Goal: Complete application form

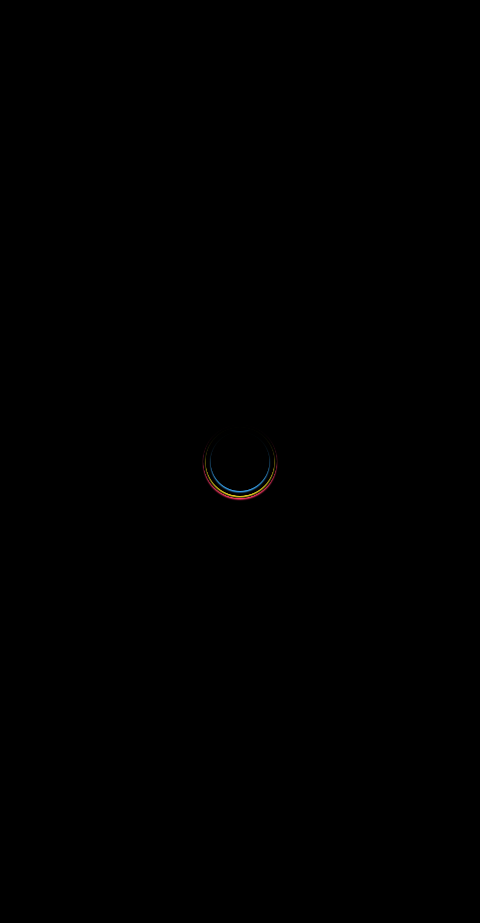
select select
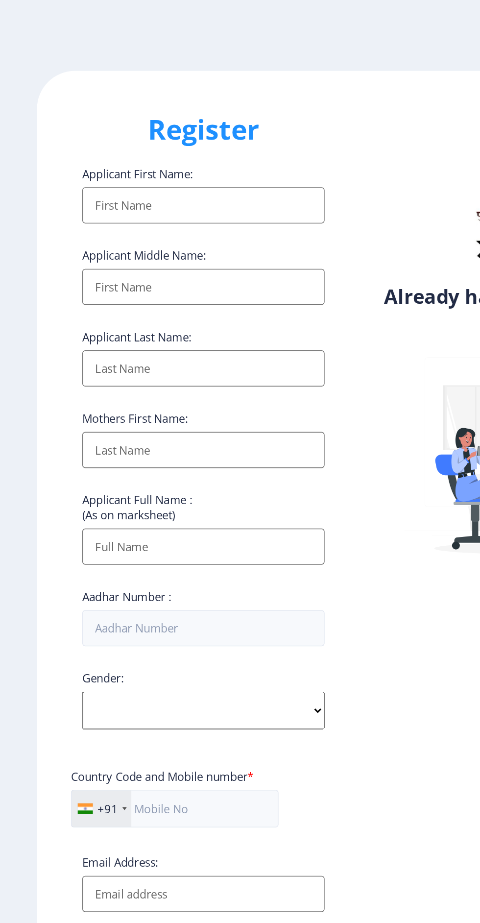
click at [159, 135] on input "Applicant First Name:" at bounding box center [131, 134] width 157 height 24
click at [165, 131] on input "Applicant First Name:" at bounding box center [131, 134] width 157 height 24
type input "Pooja"
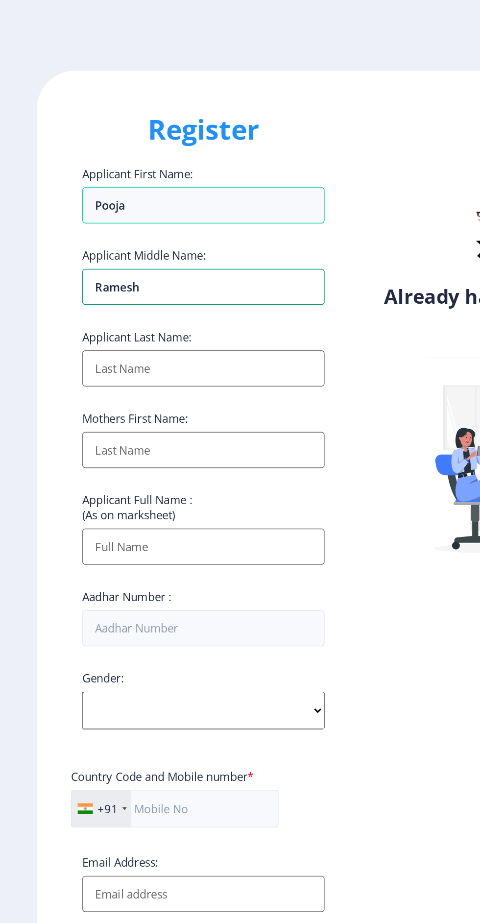
type input "Ramesh"
type input "[PERSON_NAME]"
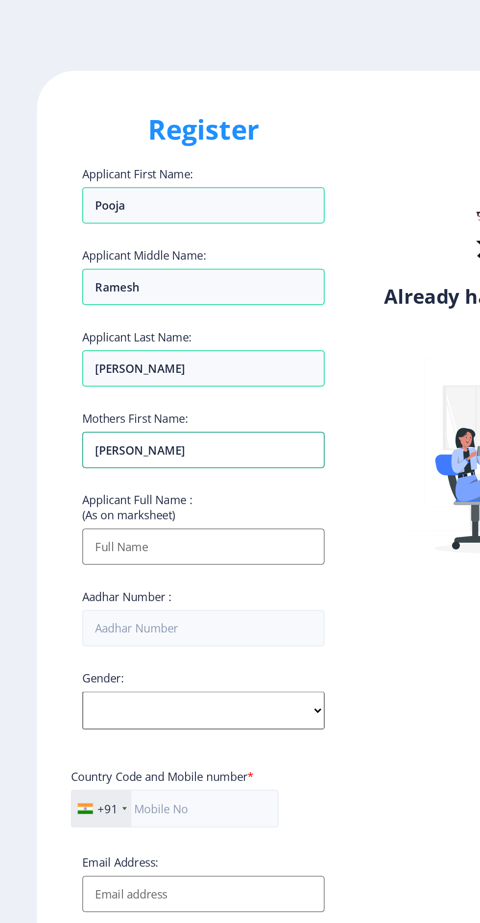
type input "[PERSON_NAME]"
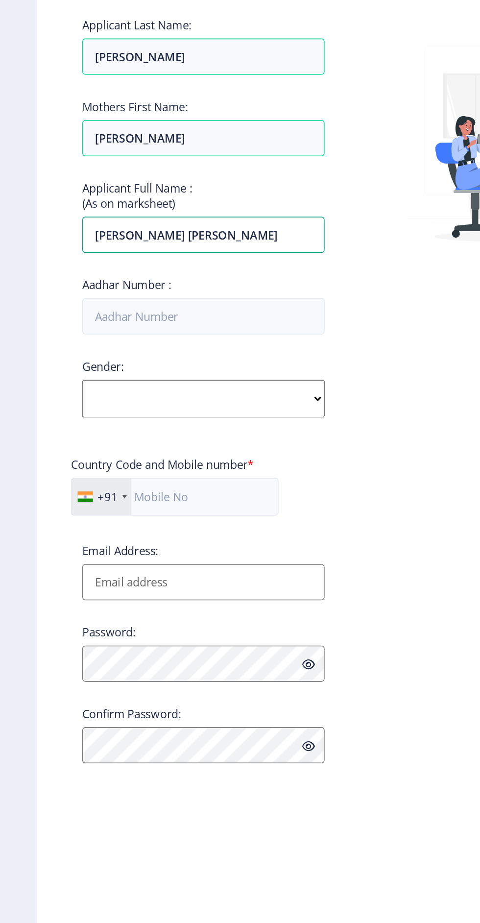
type input "[PERSON_NAME] [PERSON_NAME]"
click at [150, 410] on input "Aadhar Number :" at bounding box center [131, 408] width 157 height 24
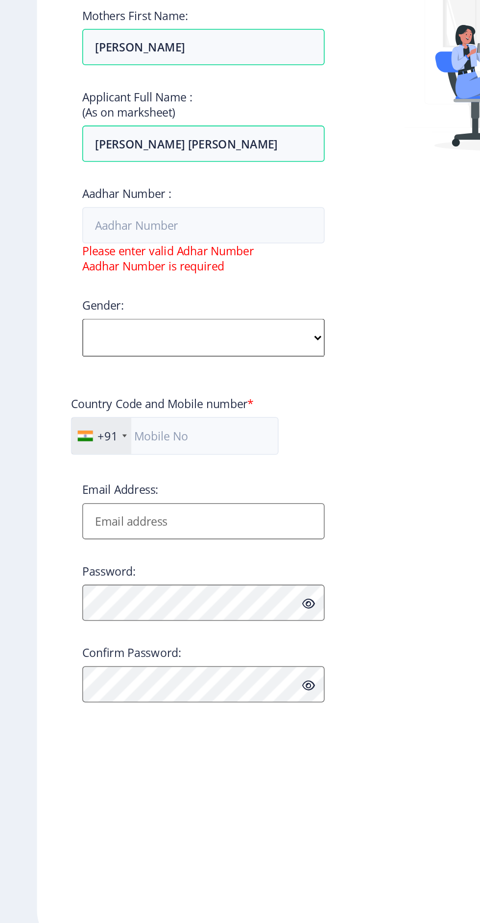
click at [186, 483] on select "Select Gender Male Female Other" at bounding box center [131, 481] width 157 height 25
select select "[DEMOGRAPHIC_DATA]"
click at [53, 473] on select "Select Gender Male Female Other" at bounding box center [131, 481] width 157 height 25
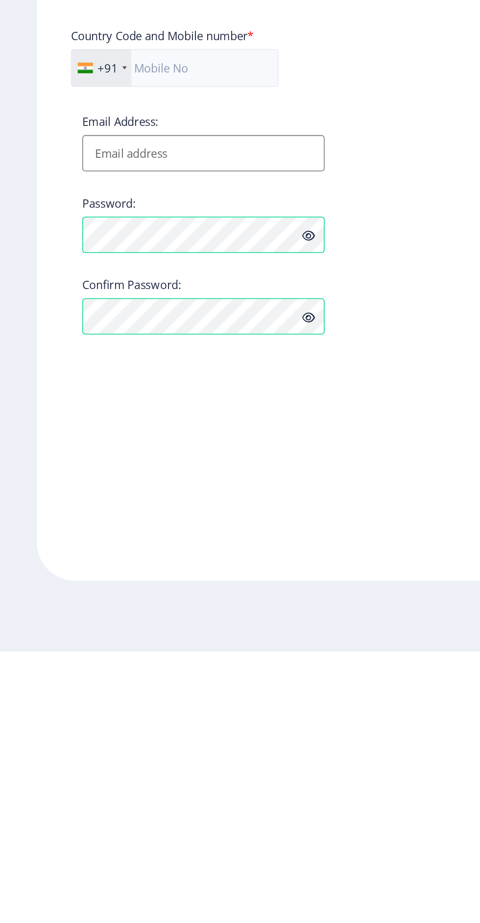
click at [267, 727] on div "Already have an account? Login" at bounding box center [348, 461] width 216 height 831
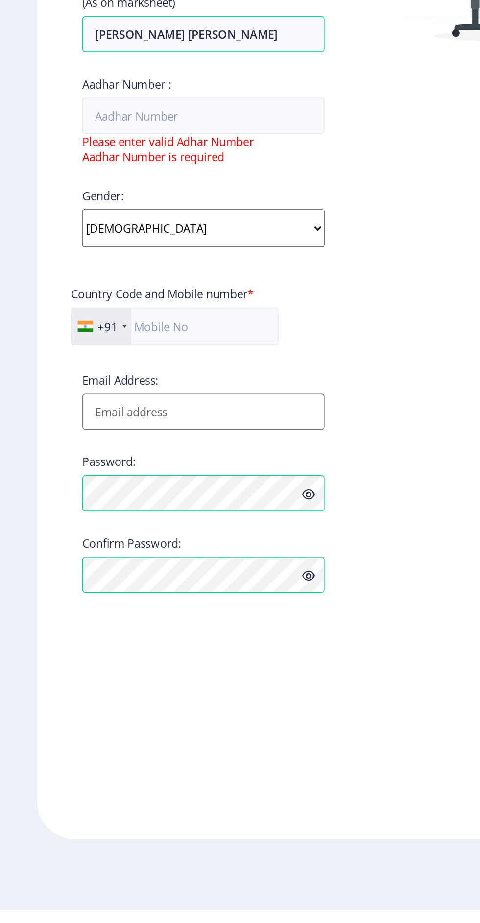
scroll to position [82, 0]
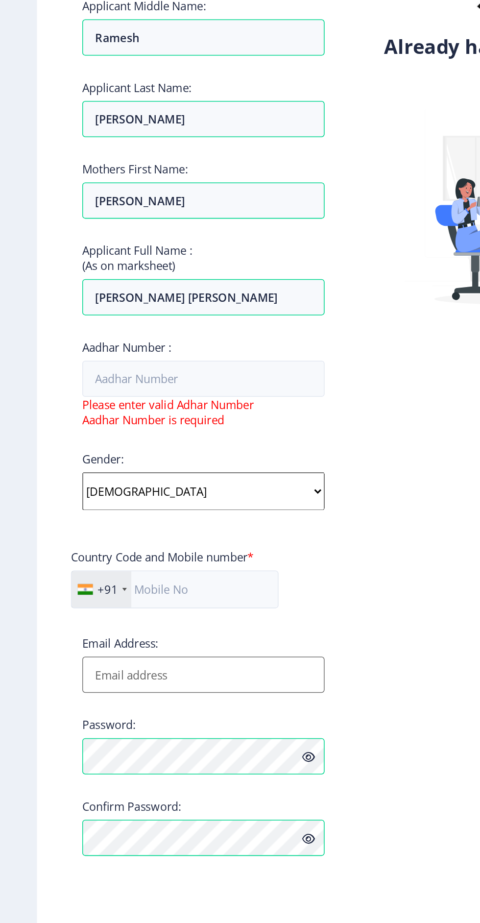
click at [158, 588] on input "Email Address:" at bounding box center [131, 600] width 157 height 24
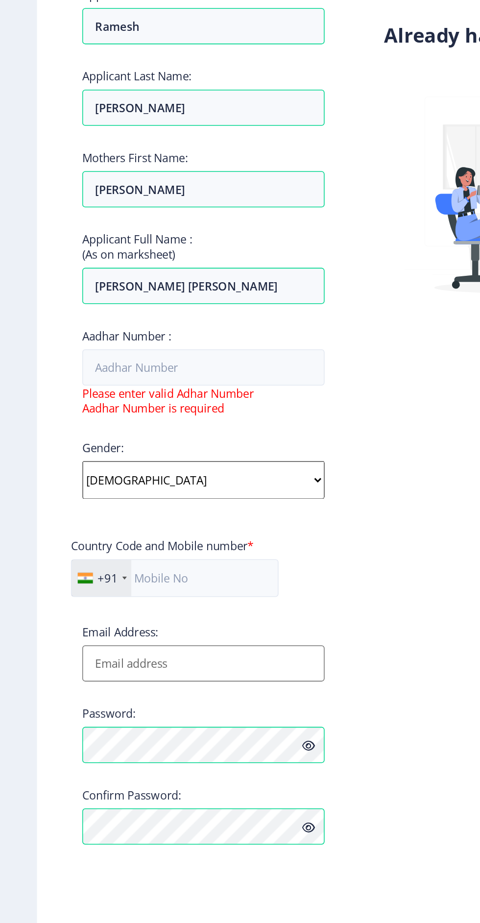
scroll to position [74, 0]
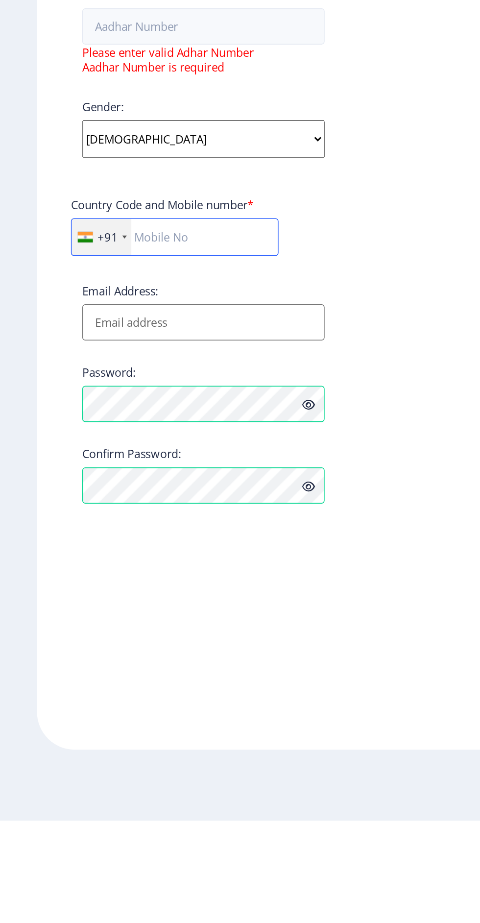
click at [150, 532] on input "text" at bounding box center [113, 544] width 135 height 25
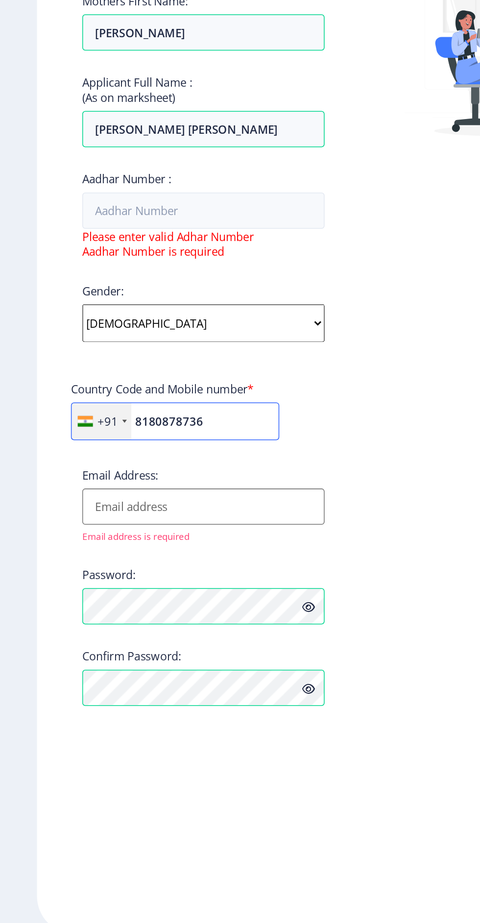
type input "8180878736"
click at [96, 396] on input "Aadhar Number :" at bounding box center [131, 408] width 157 height 24
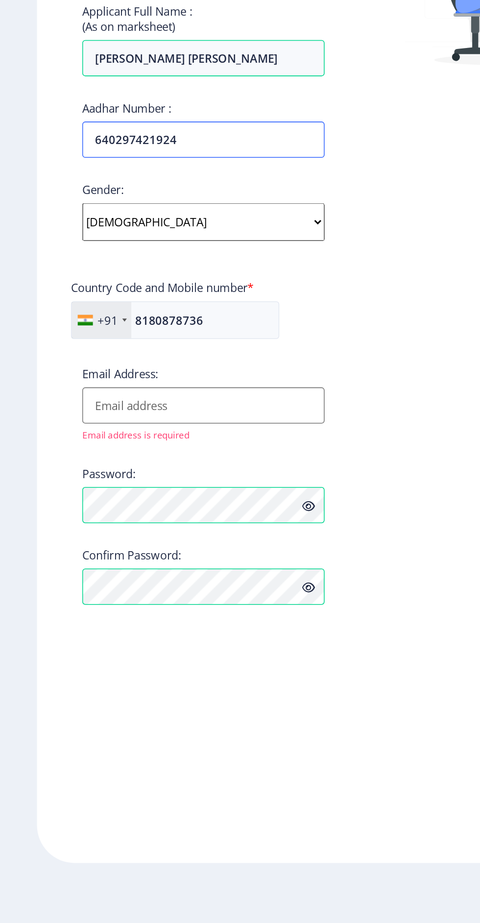
type input "640297421924"
click at [70, 555] on label "Email Address:" at bounding box center [77, 560] width 49 height 10
click at [70, 568] on input "Email Address:" at bounding box center [131, 580] width 157 height 24
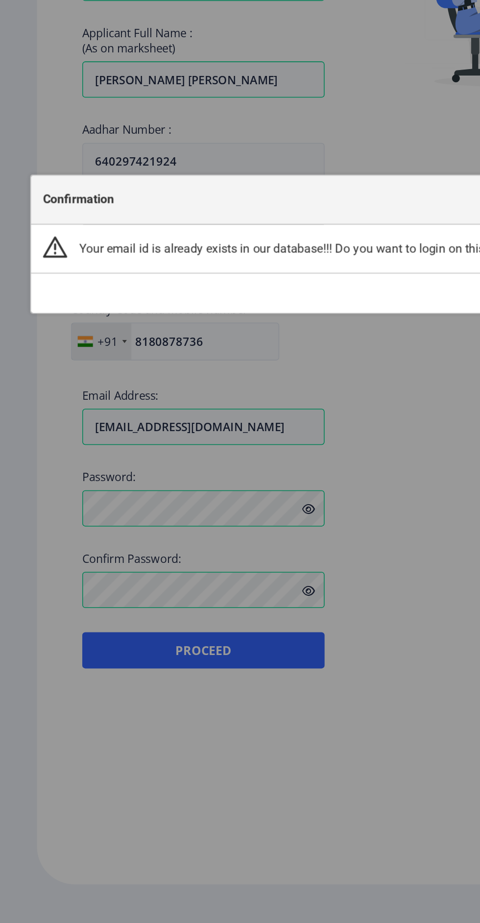
scroll to position [74, 0]
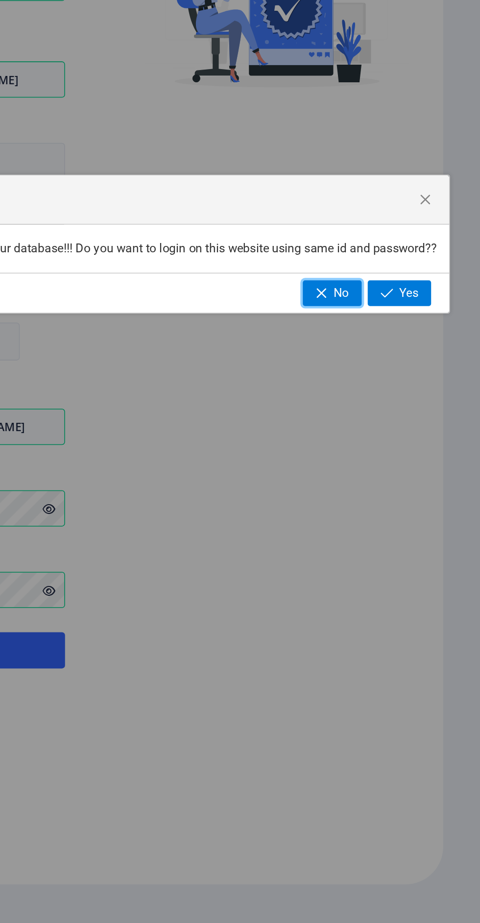
click at [385, 494] on span "No" at bounding box center [390, 493] width 10 height 9
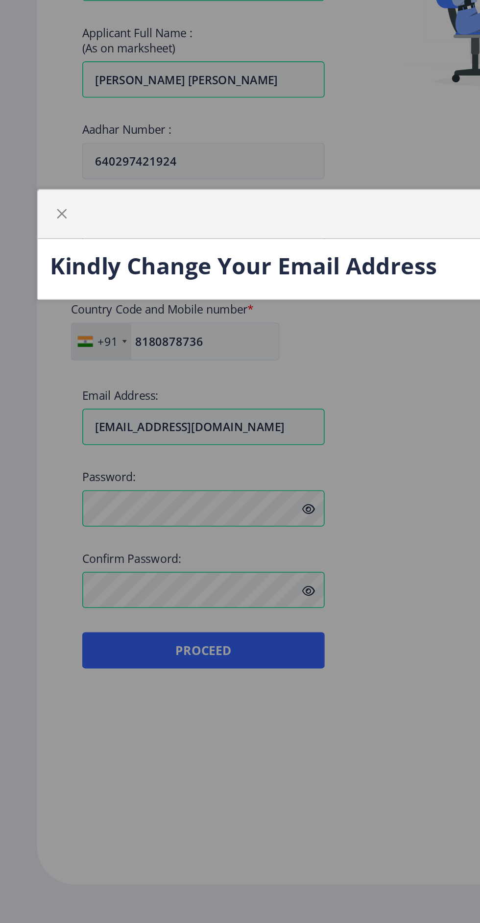
click at [270, 646] on div "Kindly Change Your Email Address" at bounding box center [240, 461] width 480 height 923
click at [40, 443] on span "button" at bounding box center [40, 442] width 8 height 8
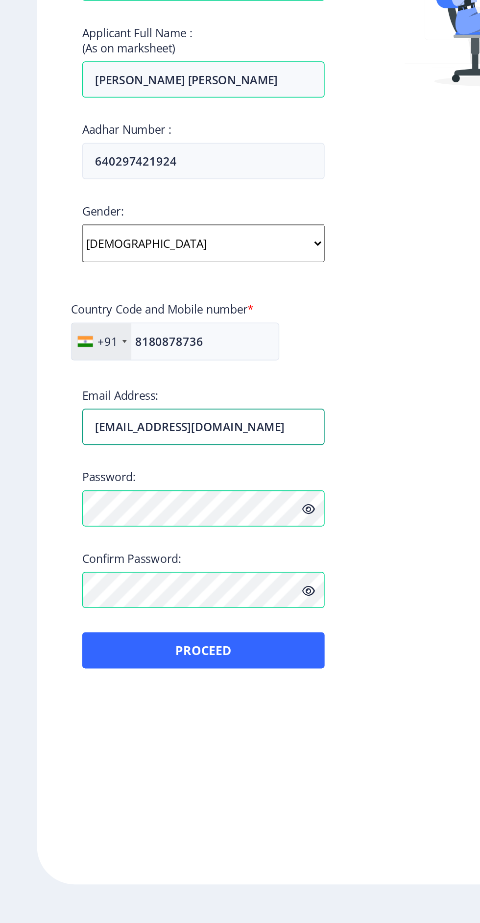
click at [171, 568] on input "seemabidgar777@gmail.com" at bounding box center [131, 580] width 157 height 24
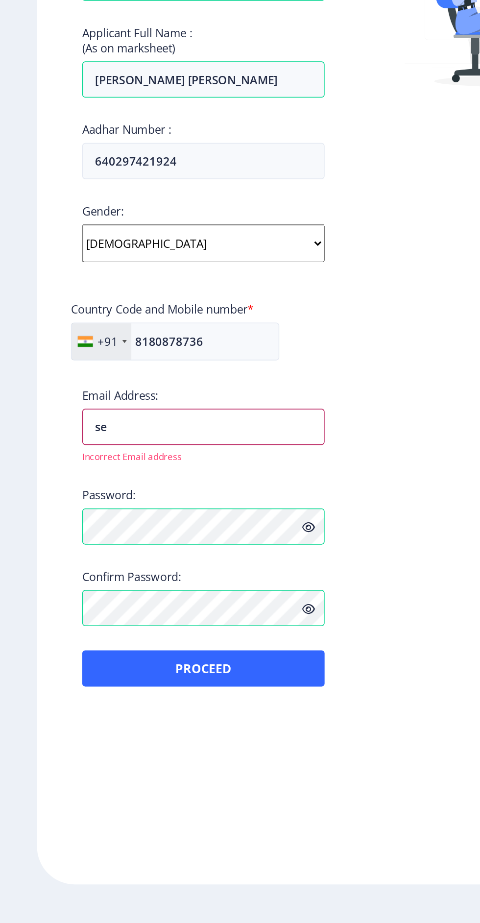
type input "s"
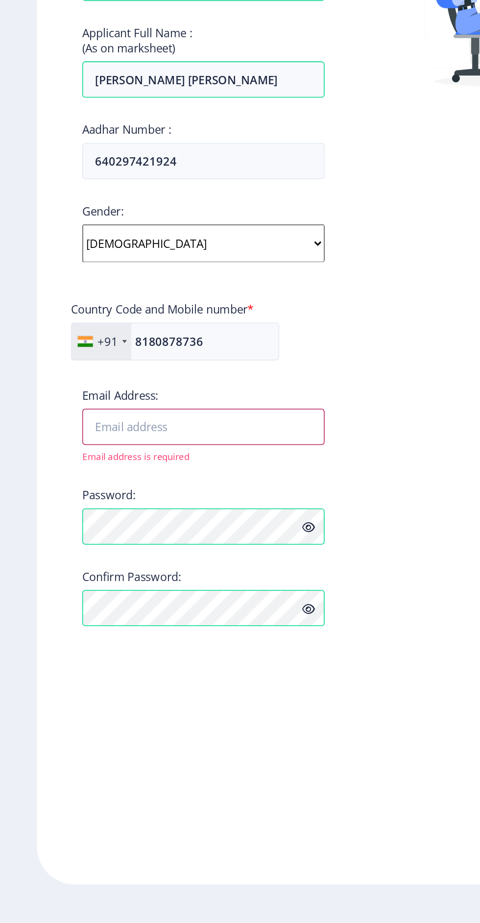
click at [162, 568] on input "Email Address:" at bounding box center [131, 580] width 157 height 24
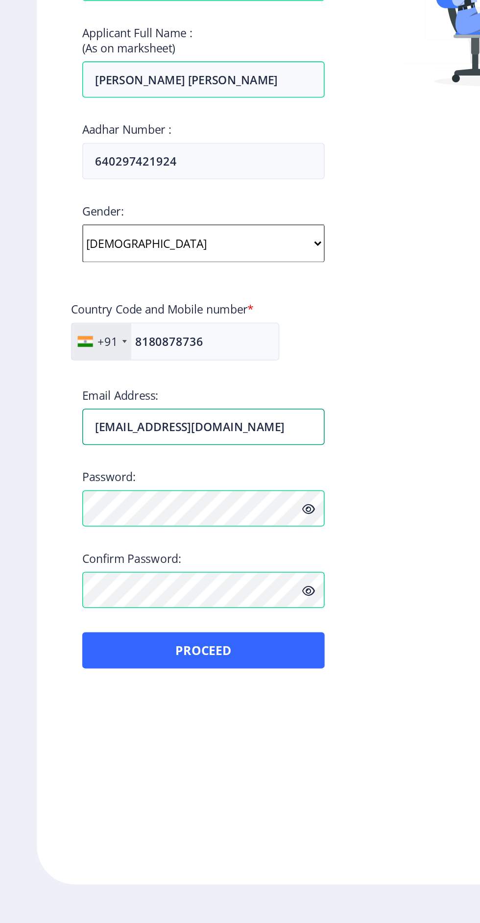
type input "[EMAIL_ADDRESS][DOMAIN_NAME]"
click at [278, 566] on div "Already have an account? Login" at bounding box center [348, 461] width 216 height 831
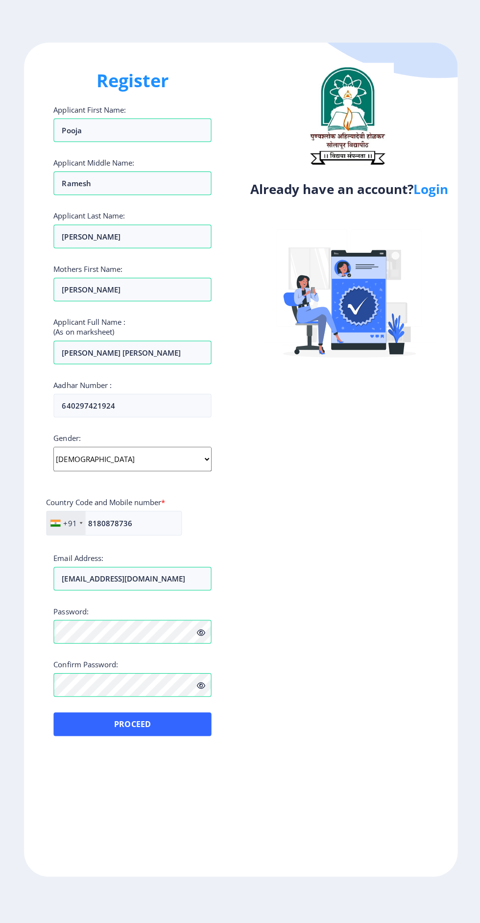
scroll to position [70, 0]
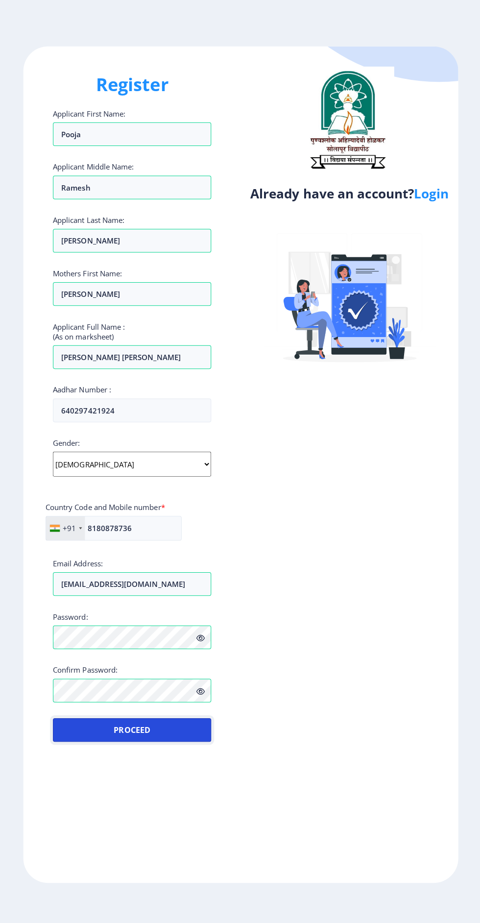
click at [100, 714] on button "Proceed" at bounding box center [131, 726] width 157 height 24
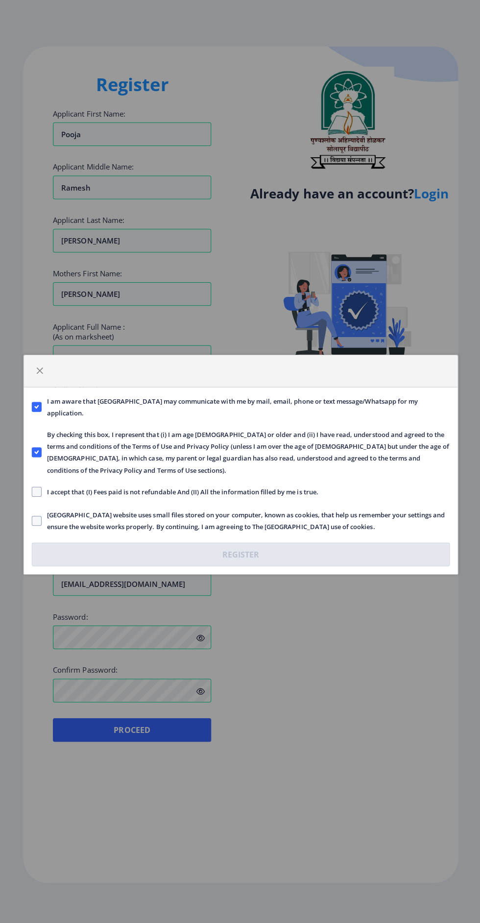
click at [37, 489] on span at bounding box center [37, 489] width 10 height 10
click at [33, 489] on input "I accept that (I) Fees paid is not refundable And (II) All the information fill…" at bounding box center [32, 489] width 0 height 0
checkbox input "true"
click at [38, 517] on span at bounding box center [37, 518] width 10 height 10
click at [33, 518] on input "Solapur University website uses small files stored on your computer, known as c…" at bounding box center [32, 518] width 0 height 0
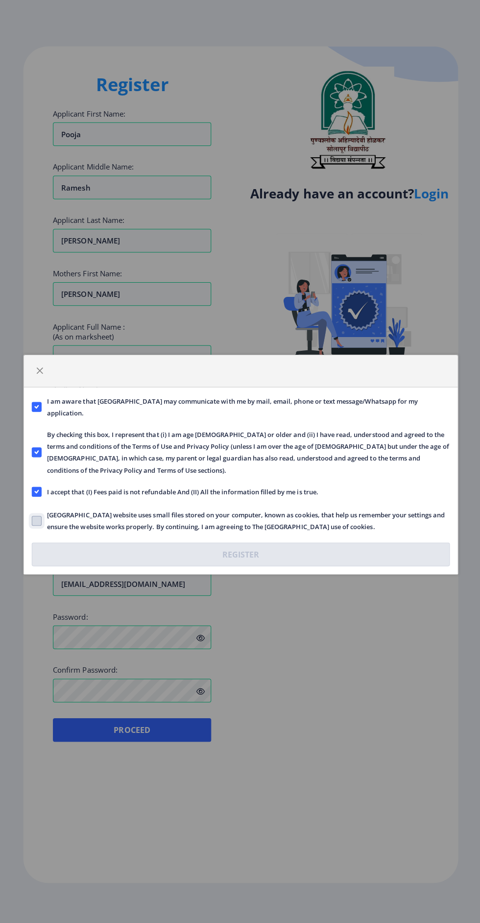
checkbox input "true"
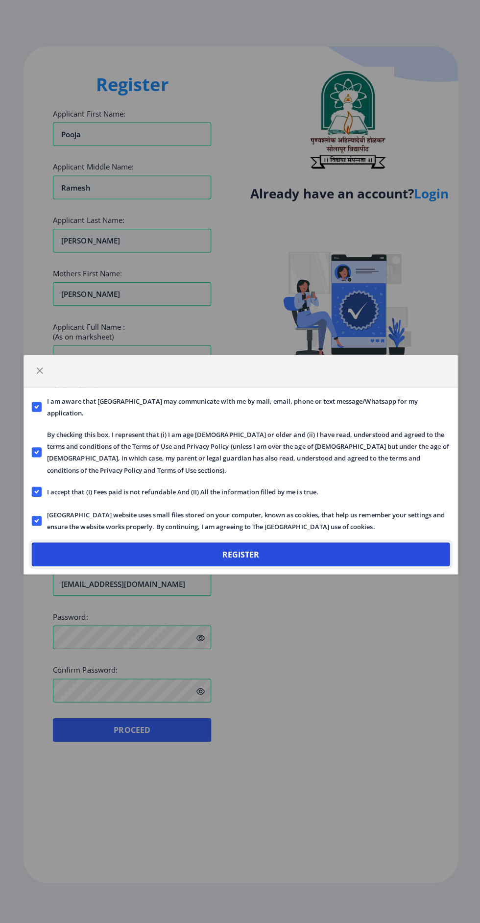
click at [321, 556] on button "Register" at bounding box center [240, 551] width 416 height 24
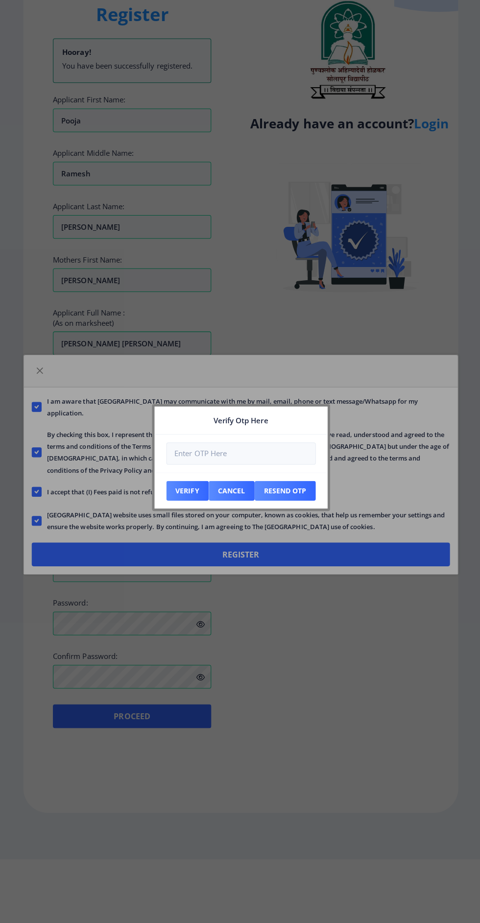
scroll to position [0, 0]
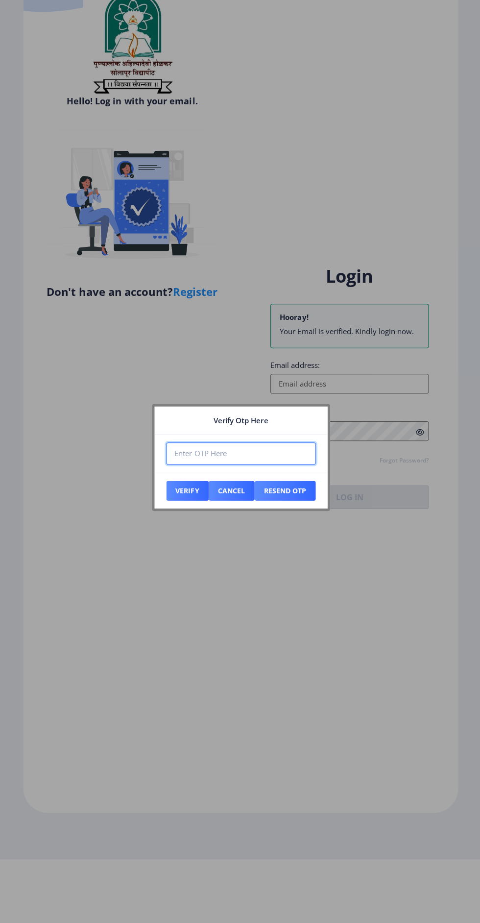
click at [274, 450] on input "number" at bounding box center [240, 451] width 148 height 22
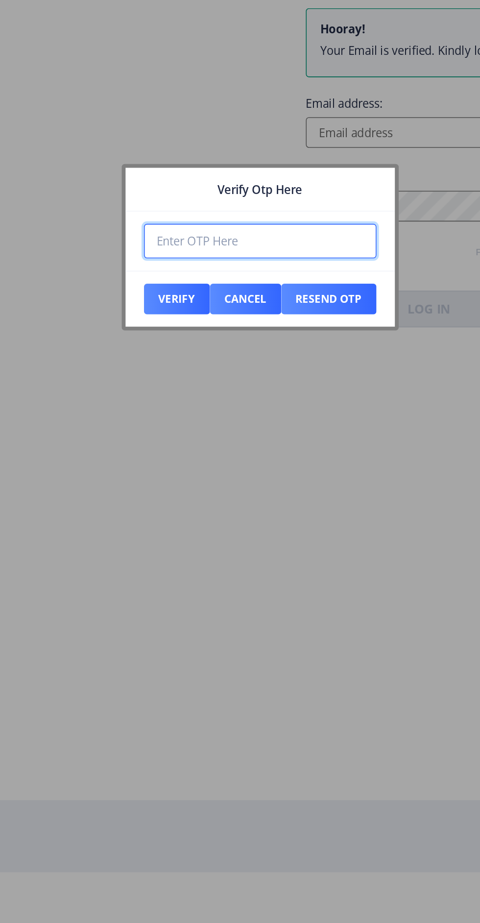
click at [200, 454] on input "number" at bounding box center [240, 451] width 148 height 22
type input "779281"
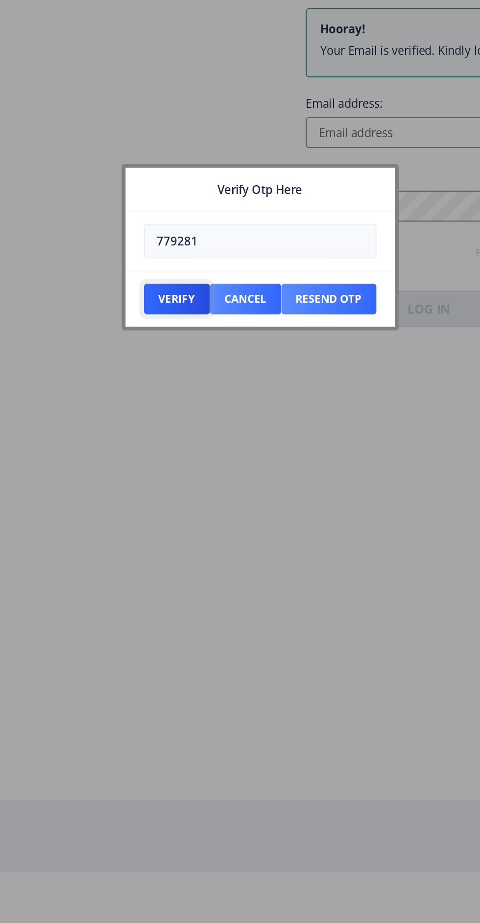
click at [185, 494] on button "Verify" at bounding box center [187, 488] width 42 height 20
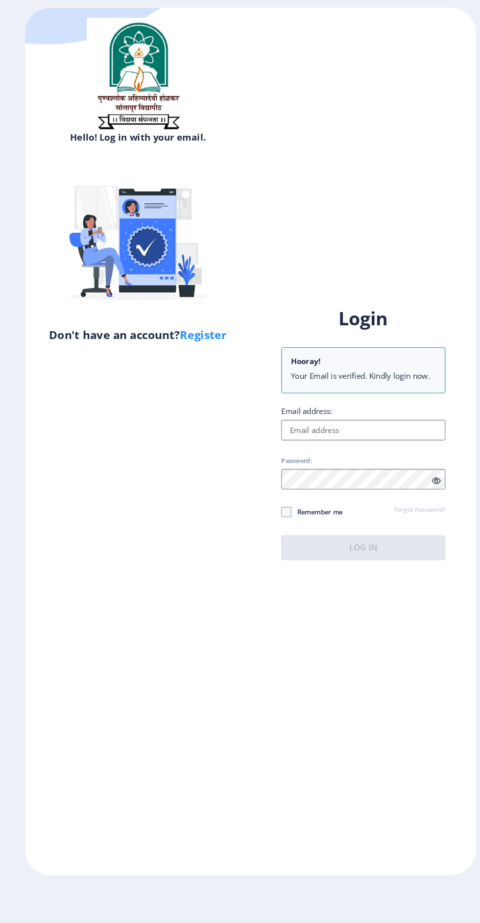
scroll to position [68, 0]
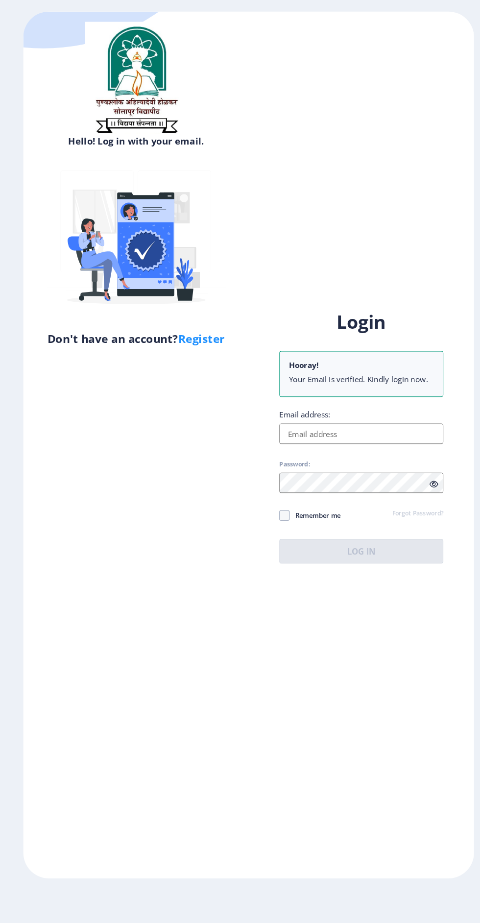
click at [306, 441] on input "Email address:" at bounding box center [348, 451] width 157 height 20
click at [299, 427] on label "Email address:" at bounding box center [294, 432] width 49 height 10
click at [299, 441] on input "Email address:" at bounding box center [348, 451] width 157 height 20
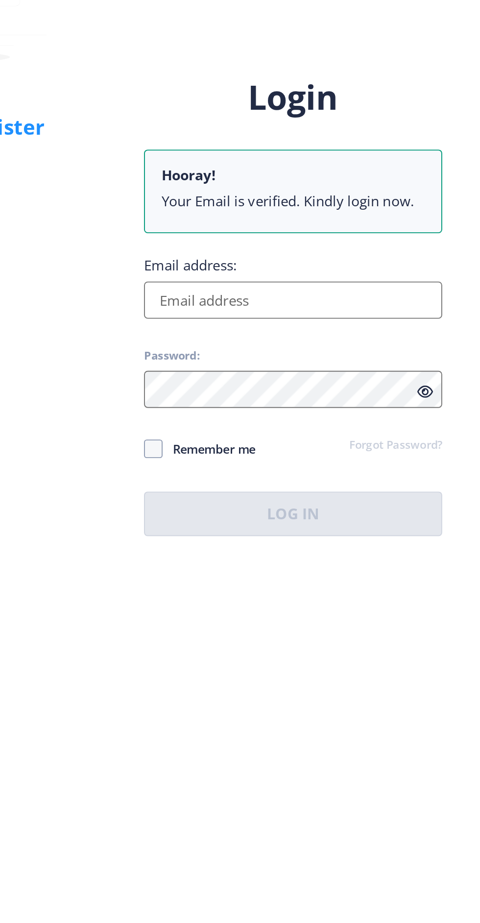
paste input "[EMAIL_ADDRESS][DOMAIN_NAME]"
type input "[EMAIL_ADDRESS][DOMAIN_NAME]"
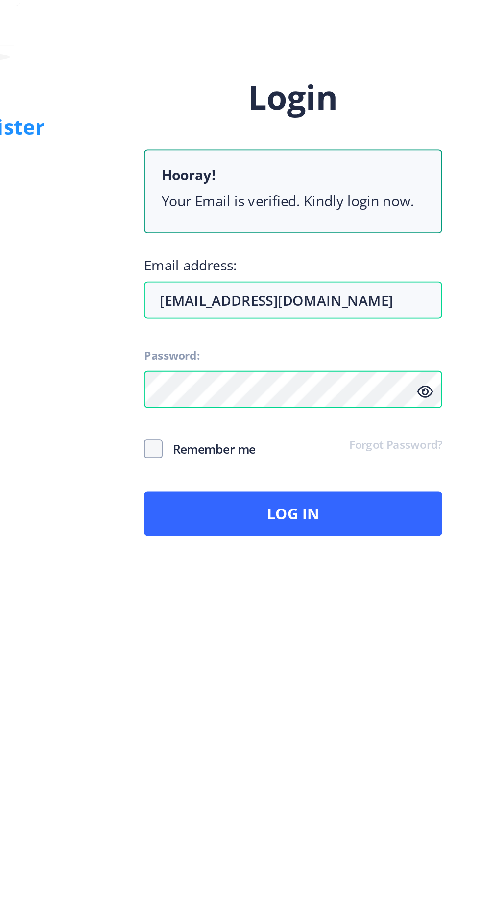
click at [276, 524] on span at bounding box center [275, 529] width 10 height 10
click at [270, 529] on input "Remember me" at bounding box center [270, 529] width 0 height 0
checkbox input "true"
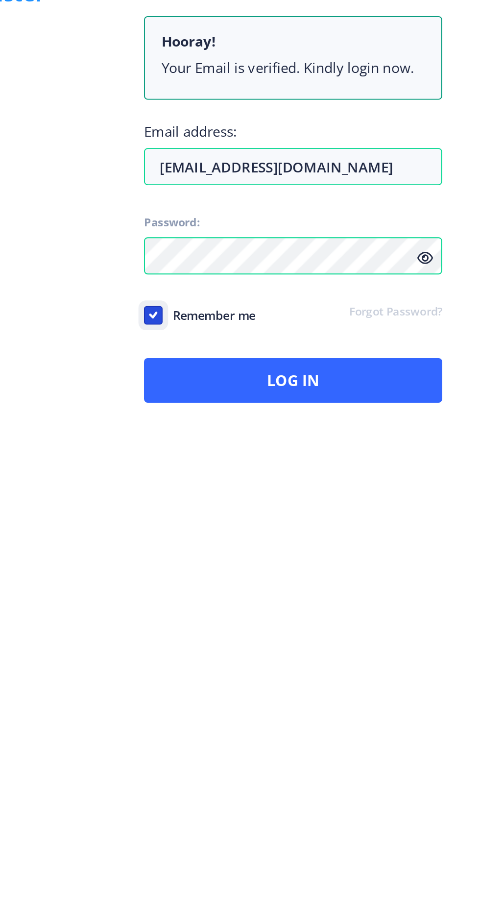
scroll to position [0, 0]
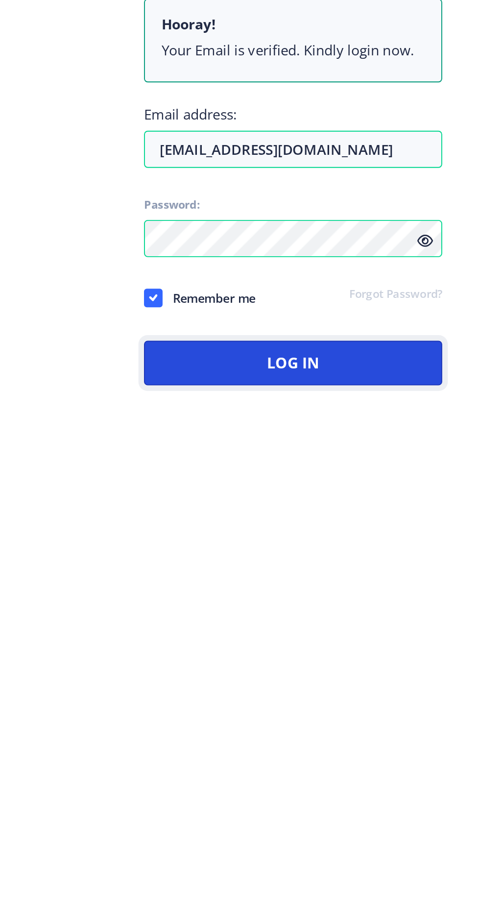
click at [311, 575] on button "Log In" at bounding box center [348, 564] width 157 height 24
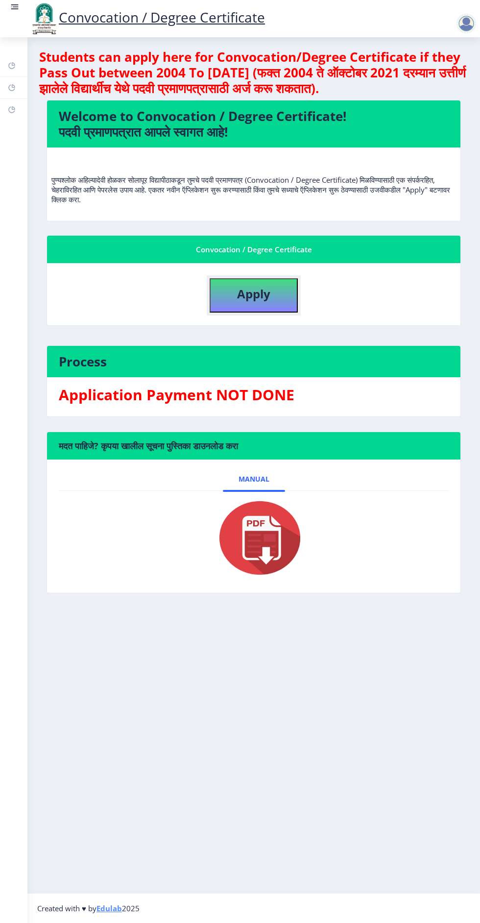
click at [254, 282] on button "Apply" at bounding box center [254, 295] width 88 height 34
select select
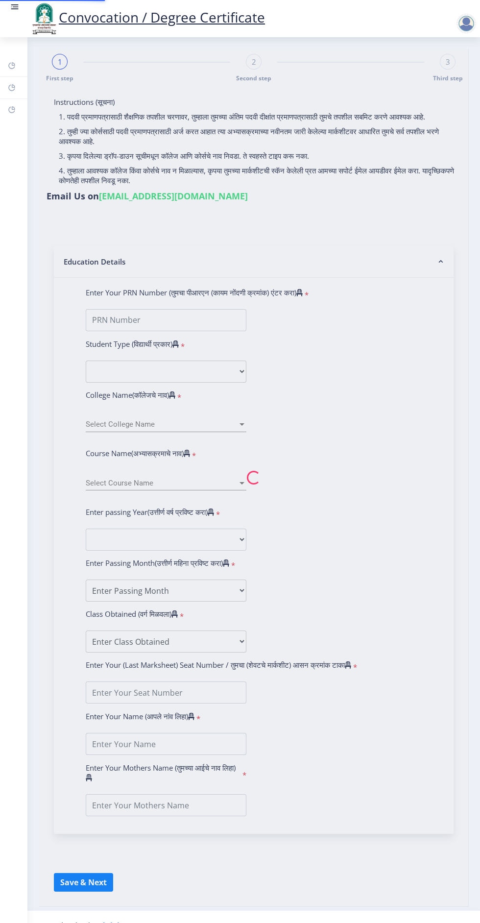
type input "[PERSON_NAME] [PERSON_NAME]"
type input "[PERSON_NAME]"
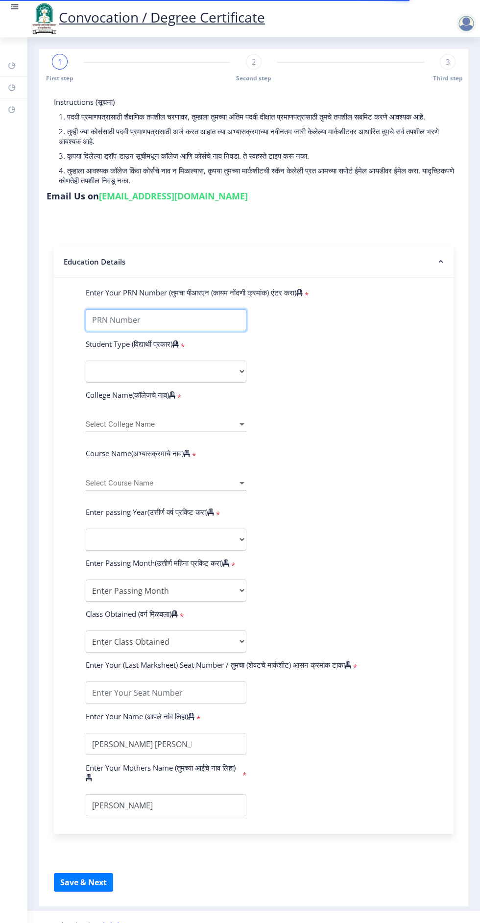
click at [119, 322] on input "Enter Your PRN Number (तुमचा पीआरएन (कायम नोंदणी क्रमांक) एंटर करा)" at bounding box center [166, 320] width 161 height 22
type input "2010032500391231"
click at [126, 373] on select "Select Student Type Regular External" at bounding box center [166, 372] width 161 height 22
select select "Regular"
click at [86, 361] on select "Select Student Type Regular External" at bounding box center [166, 372] width 161 height 22
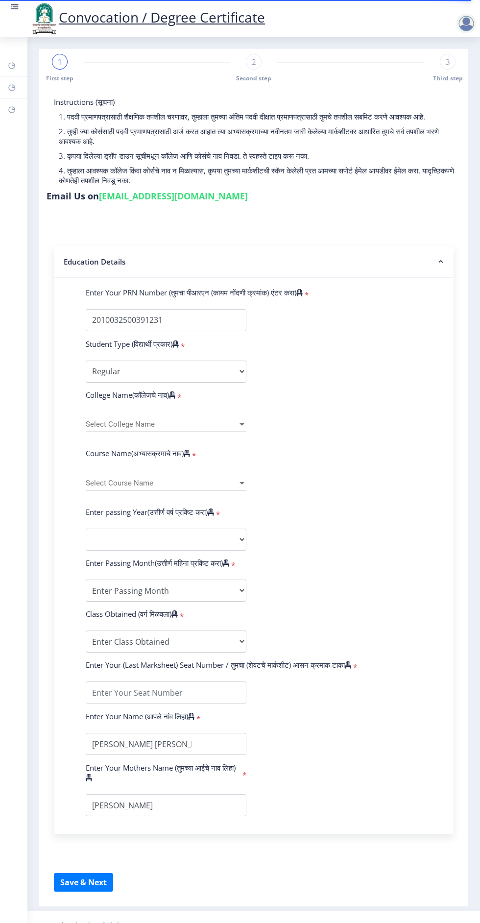
click at [114, 424] on span "Select College Name" at bounding box center [162, 424] width 152 height 8
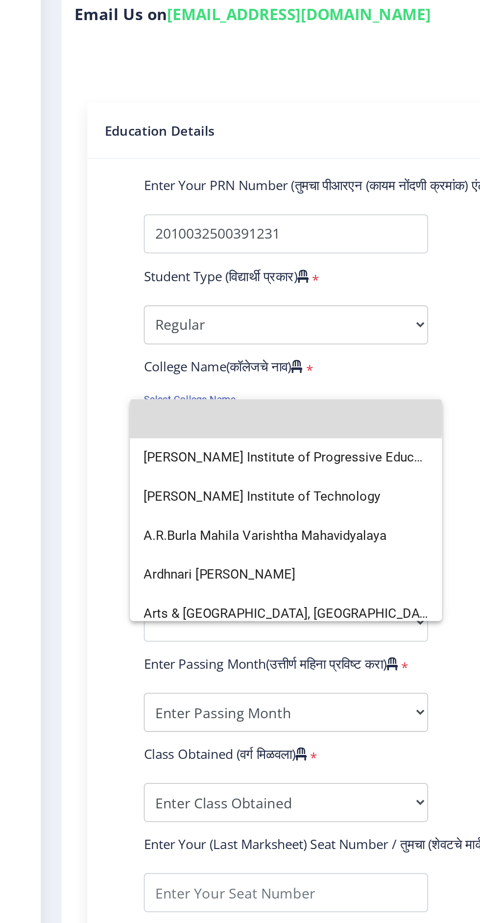
click at [110, 421] on input at bounding box center [166, 425] width 161 height 22
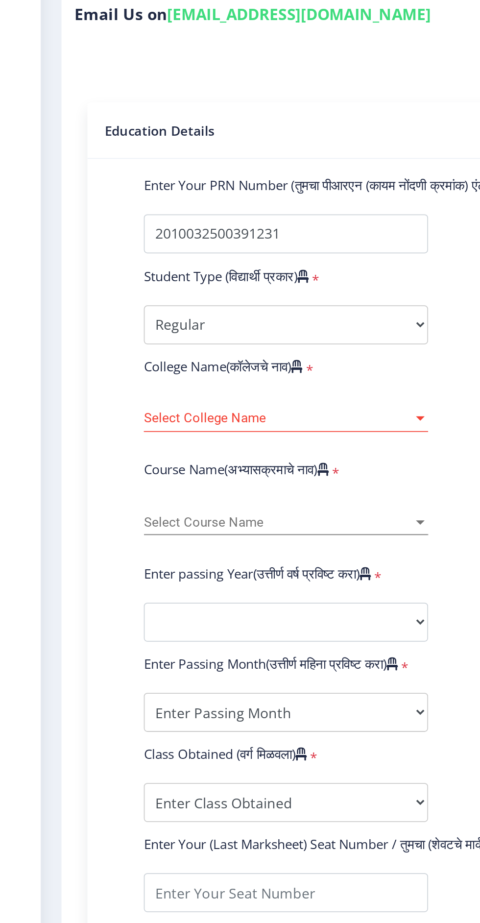
click at [108, 427] on span "Select College Name" at bounding box center [162, 424] width 152 height 8
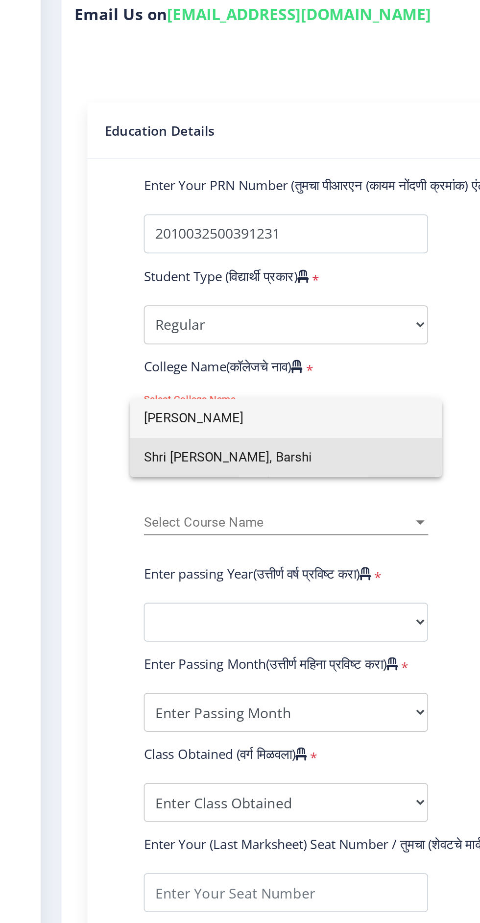
type input "Shri shi"
click at [198, 444] on span "Shri [PERSON_NAME], Barshi" at bounding box center [166, 447] width 161 height 22
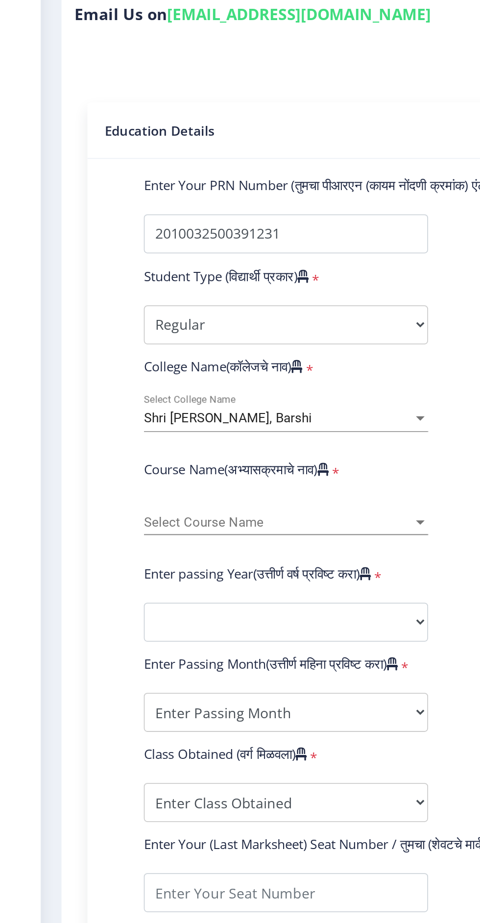
click at [190, 452] on icon at bounding box center [187, 453] width 6 height 7
click at [228, 485] on span "Select Course Name" at bounding box center [162, 483] width 152 height 8
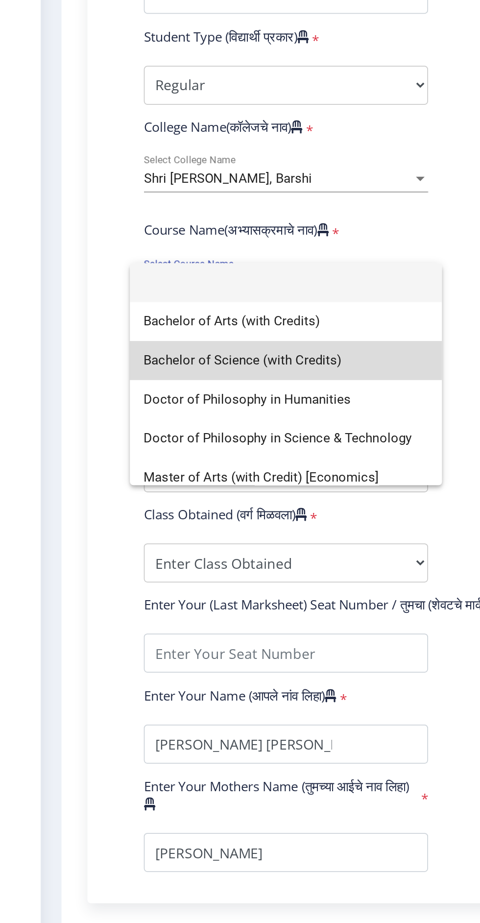
click at [102, 522] on span "Bachelor of Science (with Credits)" at bounding box center [166, 528] width 161 height 22
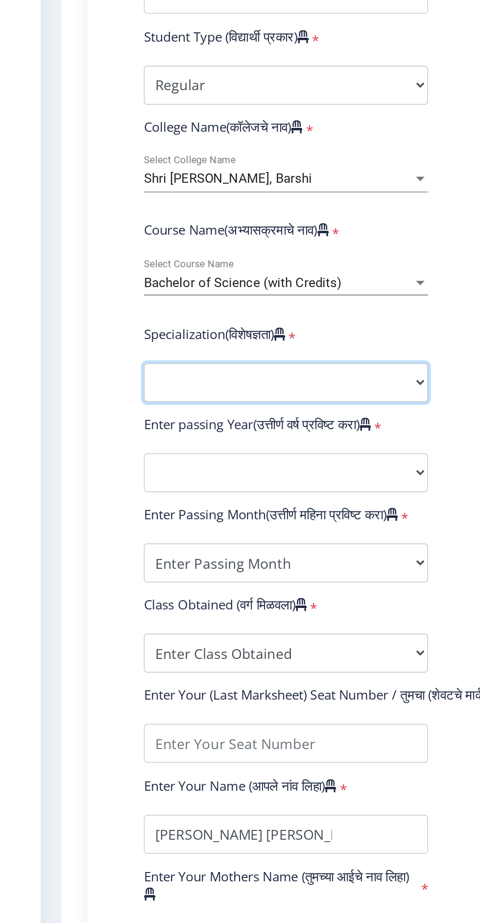
click at [112, 538] on select "Specialization Botany Chemistry Computer Science Electronics Geology Mathematic…" at bounding box center [166, 540] width 161 height 22
select select "Chemistry"
click at [86, 529] on select "Specialization Botany Chemistry Computer Science Electronics Geology Mathematic…" at bounding box center [166, 540] width 161 height 22
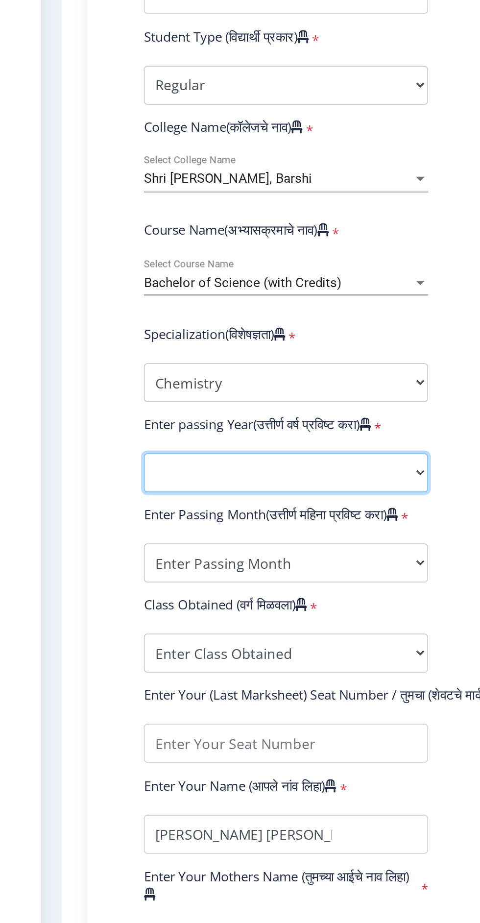
click at [114, 590] on select "2025 2024 2023 2022 2021 2020 2019 2018 2017 2016 2015 2014 2013 2012 2011 2010…" at bounding box center [166, 591] width 161 height 22
click at [229, 593] on select "2025 2024 2023 2022 2021 2020 2019 2018 2017 2016 2015 2014 2013 2012 2011 2010…" at bounding box center [166, 591] width 161 height 22
select select "2014"
click at [86, 580] on select "2025 2024 2023 2022 2021 2020 2019 2018 2017 2016 2015 2014 2013 2012 2011 2010…" at bounding box center [166, 591] width 161 height 22
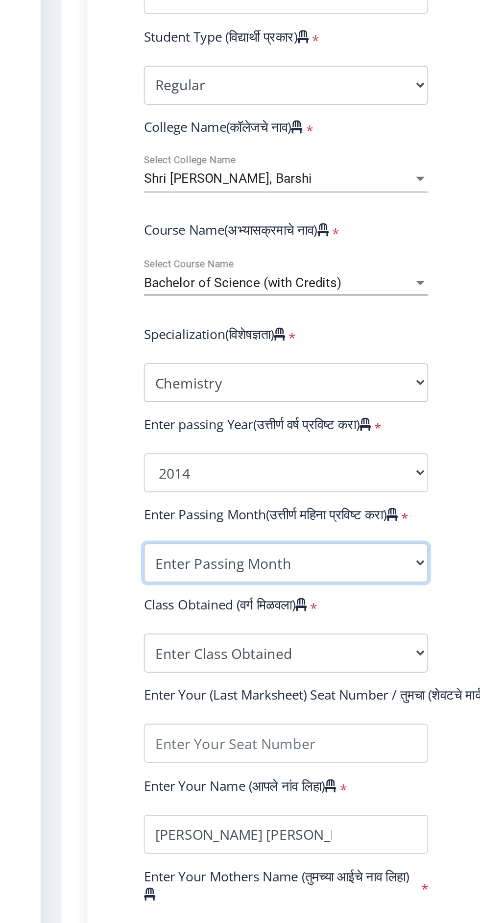
click at [227, 640] on select "Enter Passing Month March April May October November December" at bounding box center [166, 642] width 161 height 22
select select "March"
click at [86, 631] on select "Enter Passing Month March April May October November December" at bounding box center [166, 642] width 161 height 22
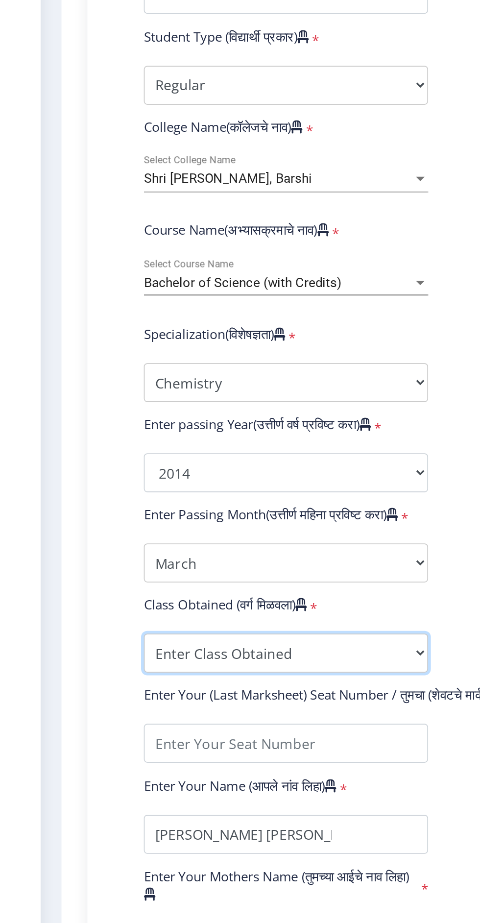
click at [229, 699] on select "Enter Class Obtained FIRST CLASS WITH DISTINCTION FIRST CLASS HIGHER SECOND CLA…" at bounding box center [166, 693] width 161 height 22
click at [86, 682] on select "Enter Class Obtained FIRST CLASS WITH DISTINCTION FIRST CLASS HIGHER SECOND CLA…" at bounding box center [166, 693] width 161 height 22
click at [216, 689] on select "Enter Class Obtained FIRST CLASS WITH DISTINCTION FIRST CLASS HIGHER SECOND CLA…" at bounding box center [166, 693] width 161 height 22
select select "SECOND CLASS"
click at [86, 682] on select "Enter Class Obtained FIRST CLASS WITH DISTINCTION FIRST CLASS HIGHER SECOND CLA…" at bounding box center [166, 693] width 161 height 22
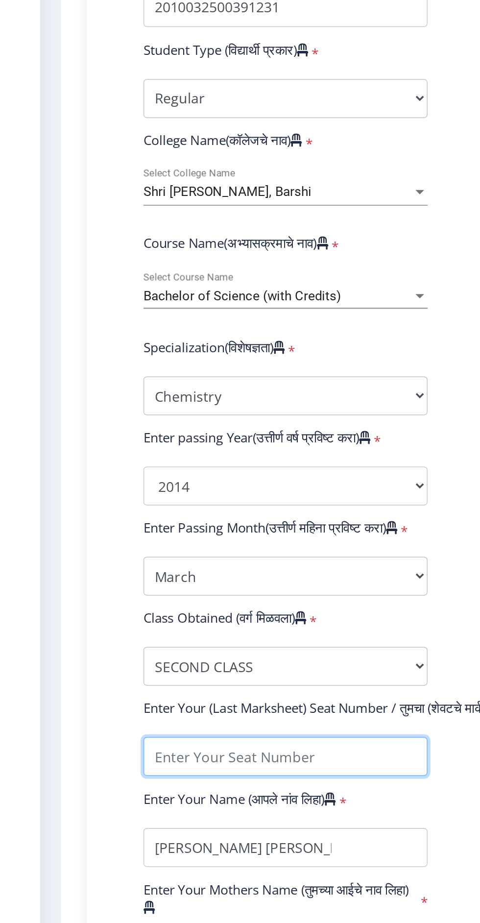
click at [191, 744] on input "textarea" at bounding box center [166, 744] width 161 height 22
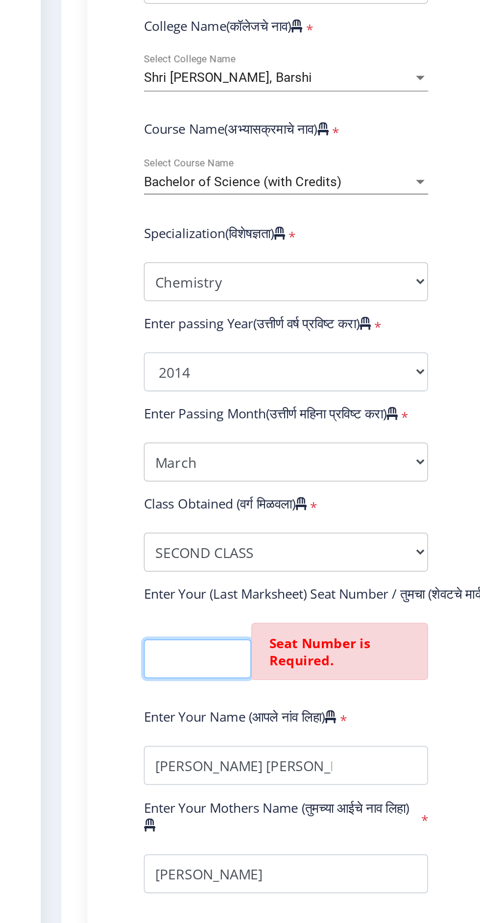
click at [118, 747] on input "textarea" at bounding box center [116, 753] width 61 height 22
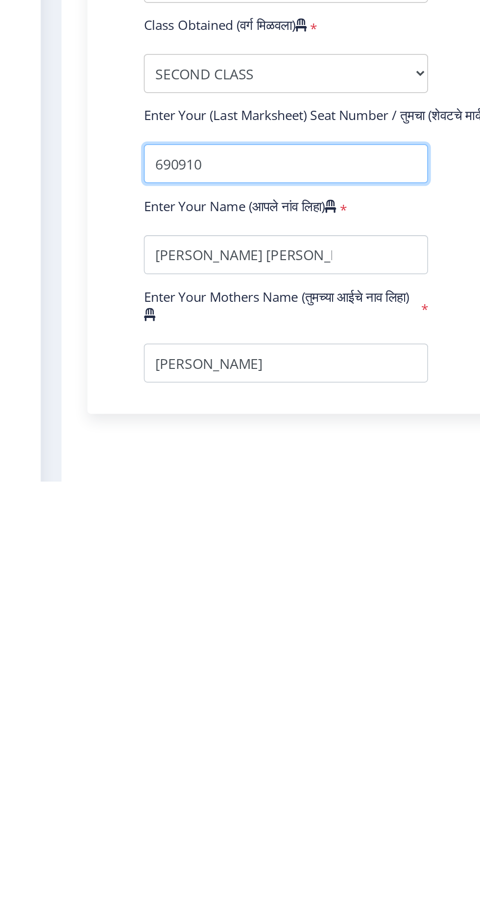
scroll to position [9, 0]
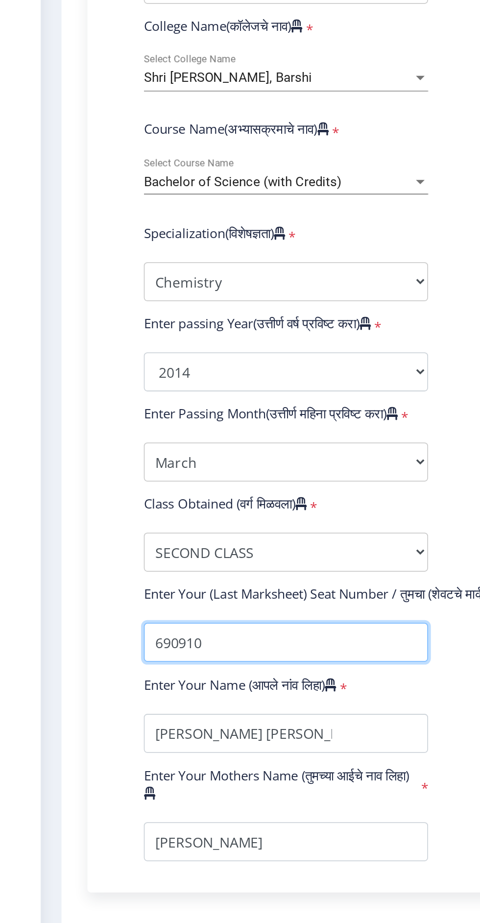
click at [187, 738] on input "textarea" at bounding box center [166, 744] width 161 height 22
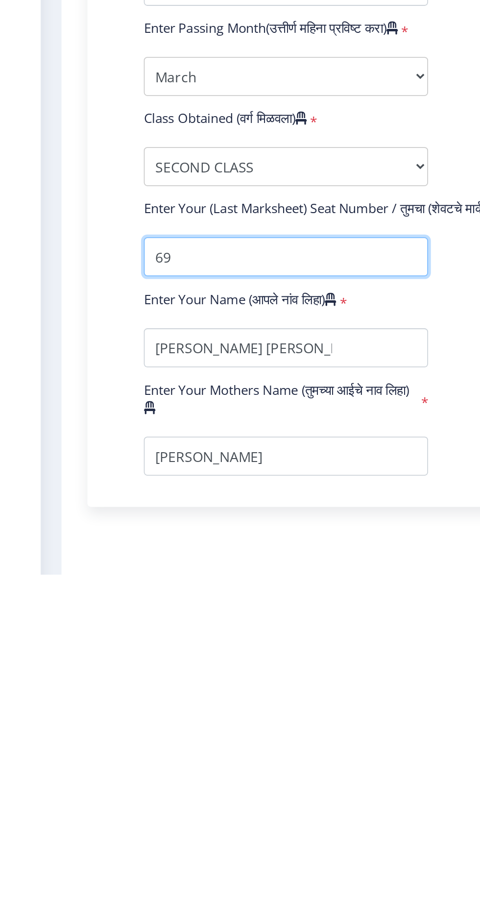
type input "6"
click at [114, 733] on input "textarea" at bounding box center [166, 744] width 161 height 22
type input "1"
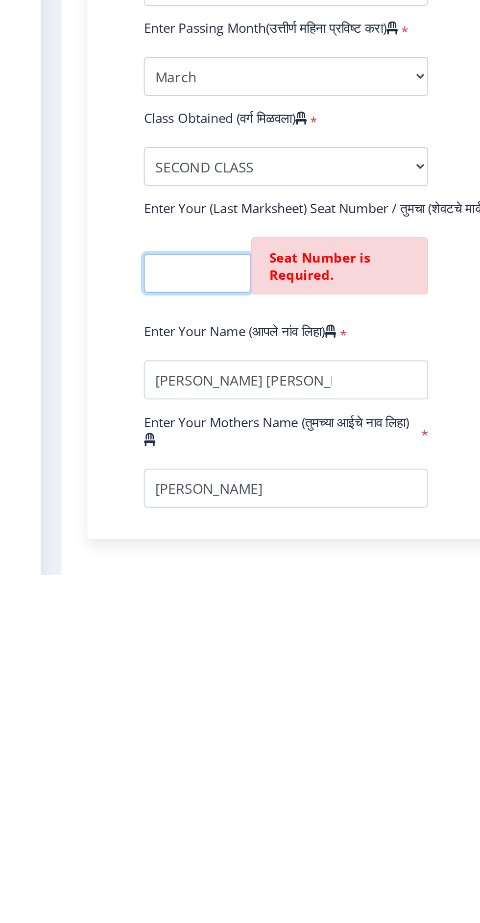
scroll to position [0, 4]
click at [110, 742] on input "textarea" at bounding box center [116, 753] width 61 height 22
click at [107, 744] on input "textarea" at bounding box center [116, 753] width 61 height 22
click at [108, 746] on input "textarea" at bounding box center [116, 753] width 61 height 22
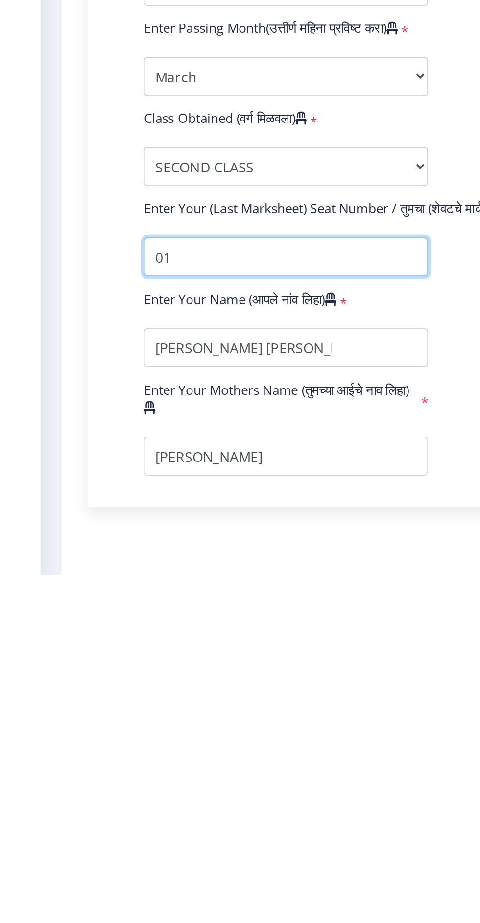
scroll to position [9, 0]
click at [107, 738] on input "textarea" at bounding box center [166, 744] width 161 height 22
type input "016909"
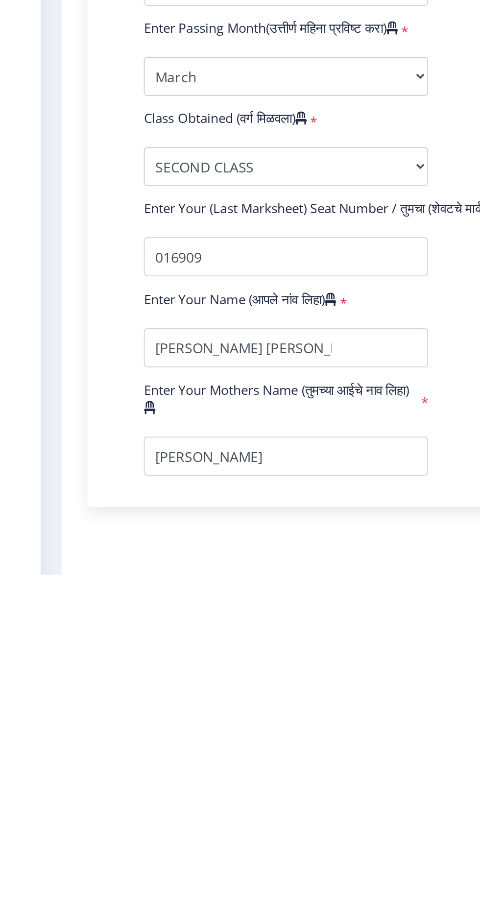
click at [53, 775] on div "Instructions (सूचना) 1. पदवी प्रमाणपत्रासाठी शैक्षणिक तपशील चरणावर, तुम्हाला तु…" at bounding box center [254, 519] width 420 height 865
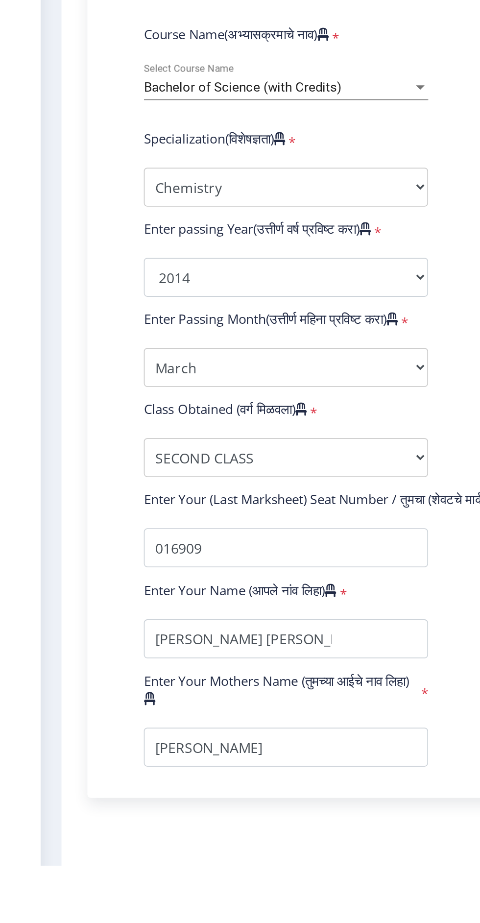
scroll to position [0, 0]
click at [90, 923] on button "Save & Next" at bounding box center [83, 933] width 59 height 19
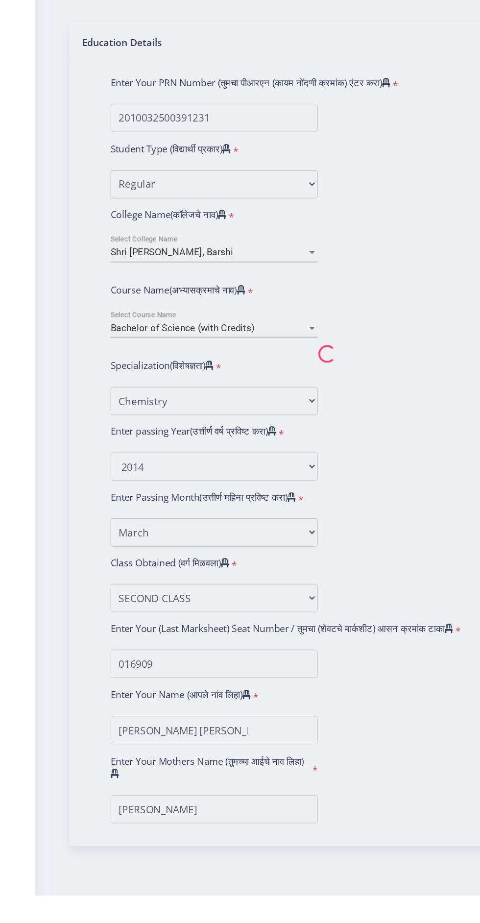
select select
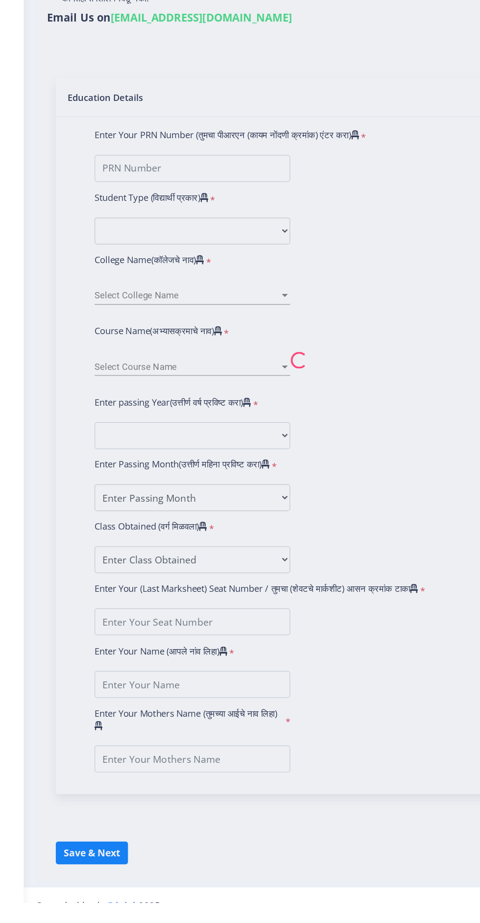
type input "[PERSON_NAME] [PERSON_NAME]"
type input "[PERSON_NAME]"
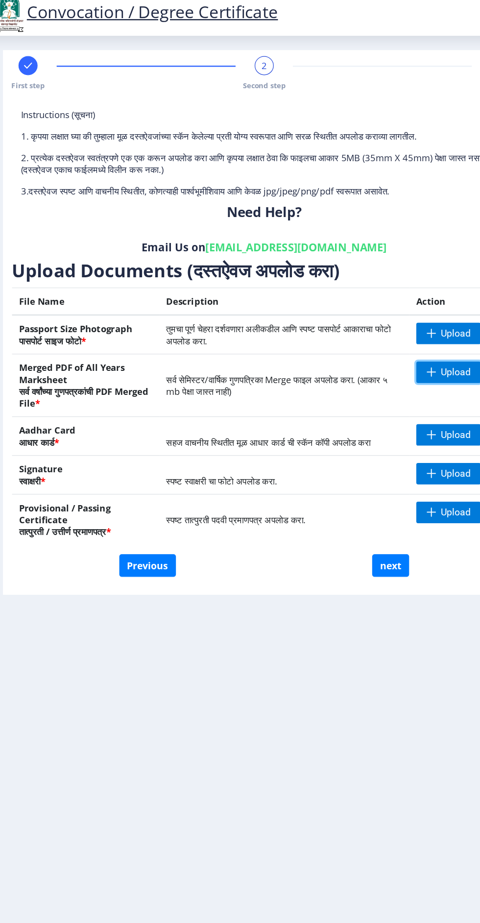
click at [405, 312] on span "Upload" at bounding box center [411, 314] width 25 height 10
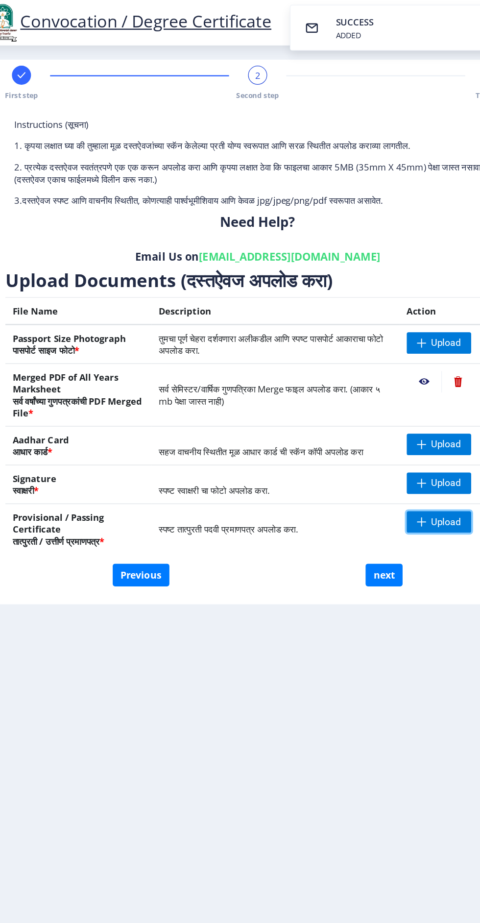
click at [406, 428] on span "Upload" at bounding box center [408, 429] width 25 height 10
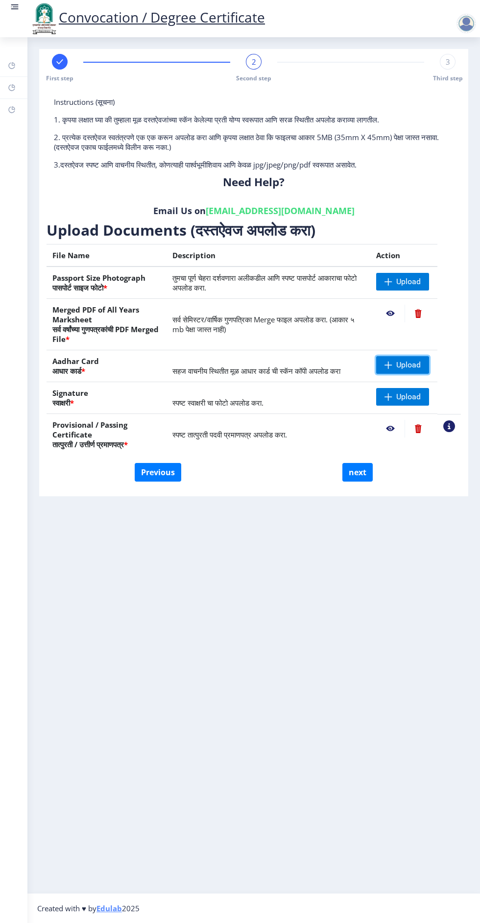
click at [409, 365] on span "Upload" at bounding box center [408, 365] width 25 height 10
click at [417, 288] on span "Upload" at bounding box center [402, 282] width 53 height 18
click at [398, 401] on span "Upload" at bounding box center [408, 397] width 25 height 10
click at [389, 365] on span at bounding box center [389, 365] width 8 height 8
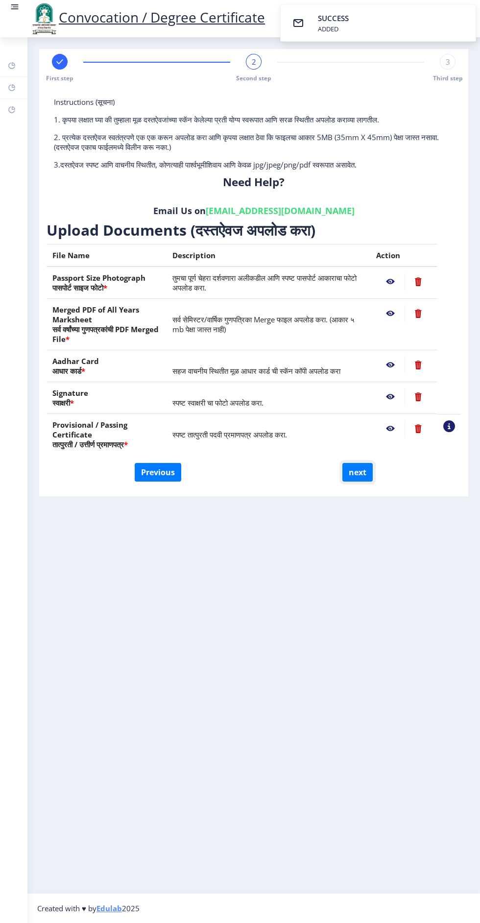
click at [359, 471] on button "next" at bounding box center [358, 472] width 30 height 19
select select
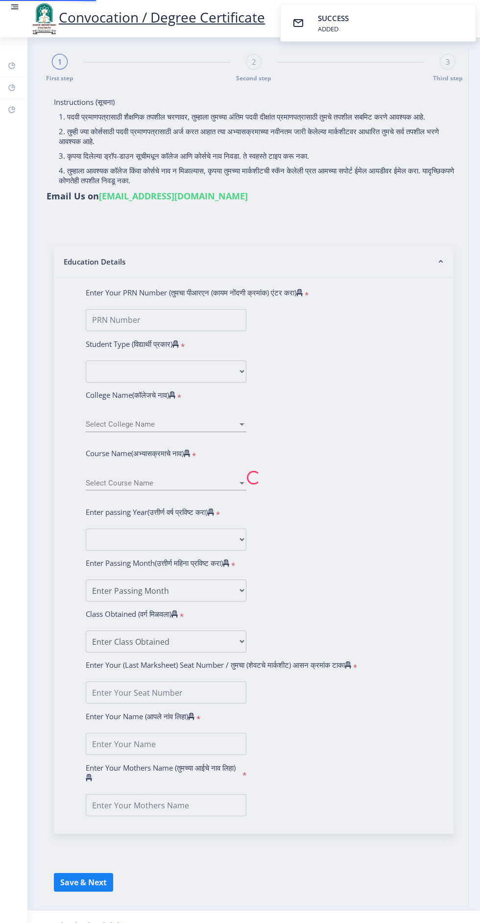
type input "[PERSON_NAME] [PERSON_NAME]"
type input "[PERSON_NAME]"
select select
type input "[PERSON_NAME] [PERSON_NAME]"
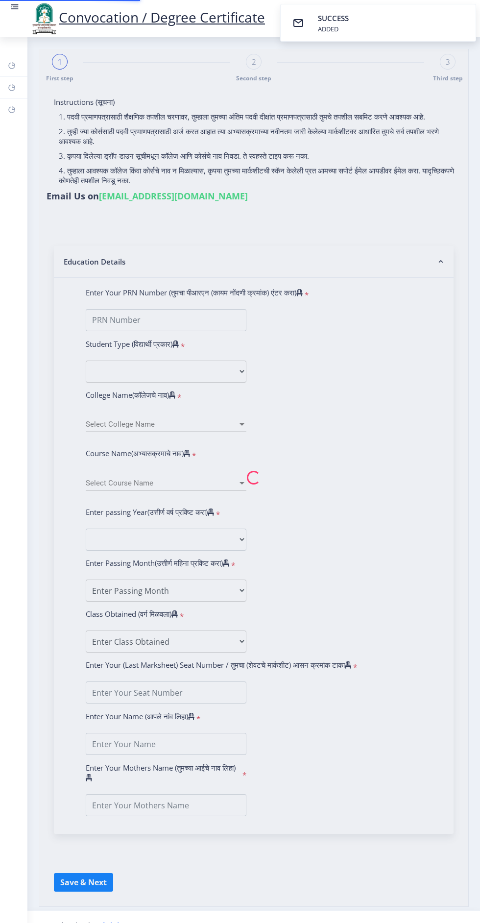
type input "[PERSON_NAME]"
select select
type input "[PERSON_NAME] [PERSON_NAME]"
type input "[PERSON_NAME]"
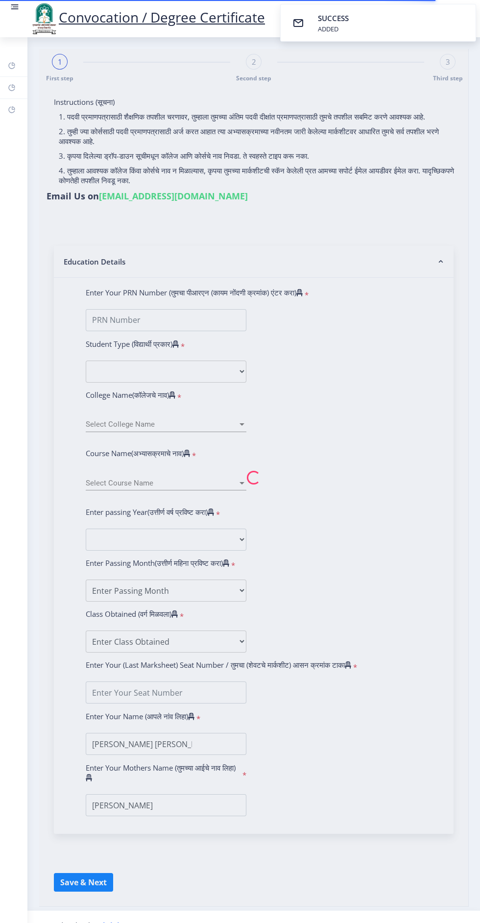
type input "2010032500391231"
select select "Regular"
select select "2014"
select select "March"
select select "SECOND CLASS"
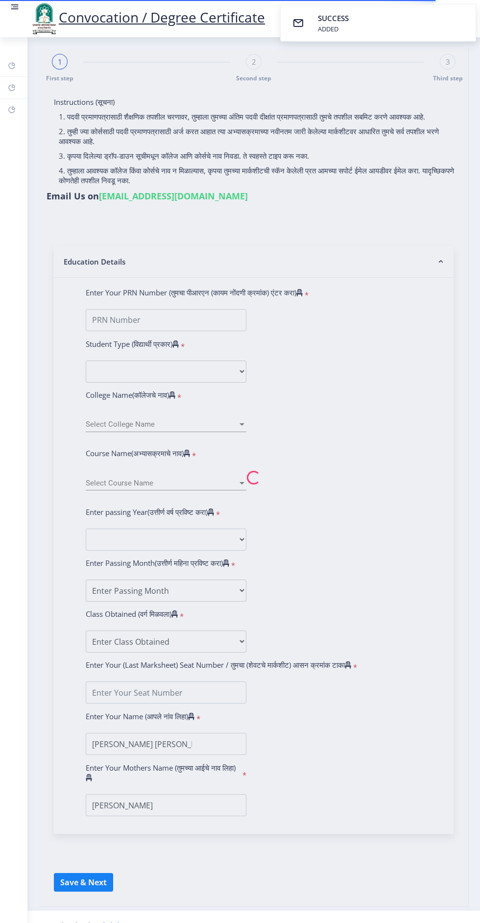
type input "016909"
select select "Chemistry"
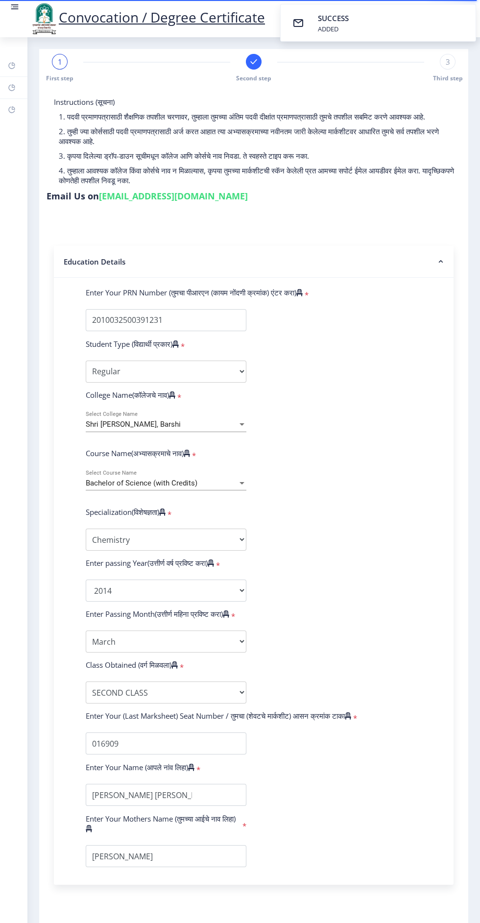
select select
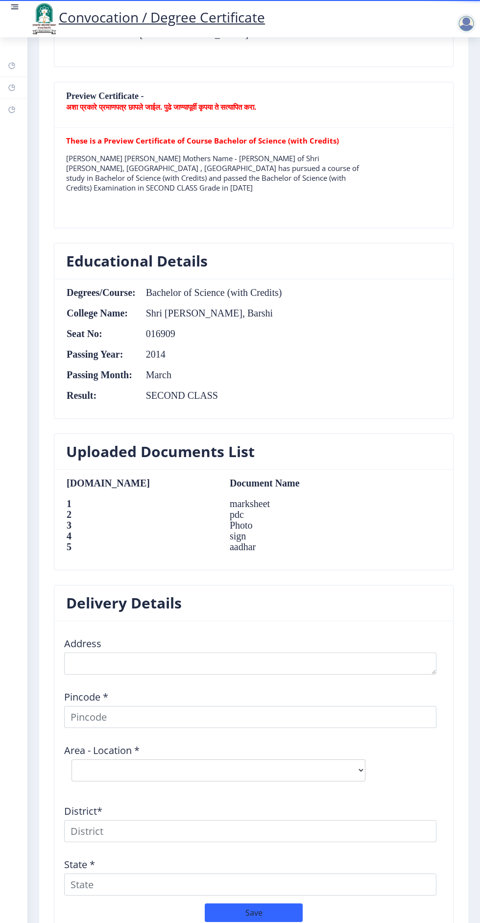
scroll to position [683, 0]
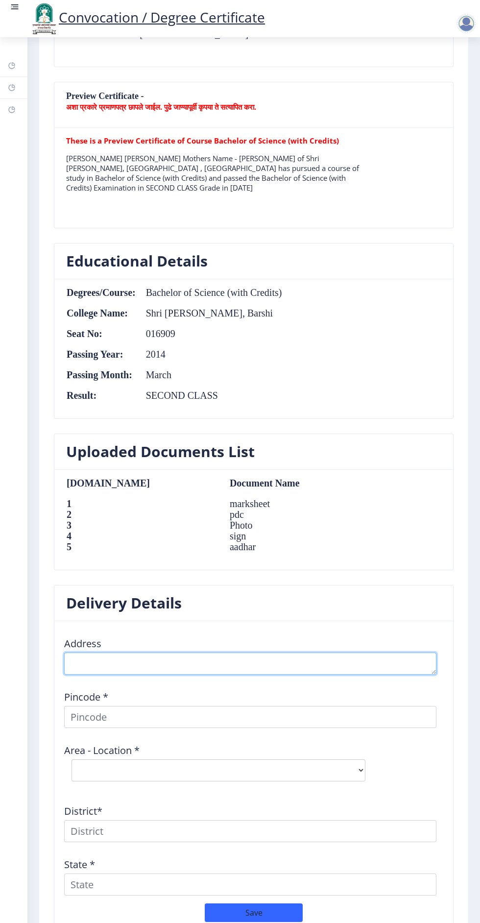
click at [276, 658] on textarea at bounding box center [250, 664] width 372 height 22
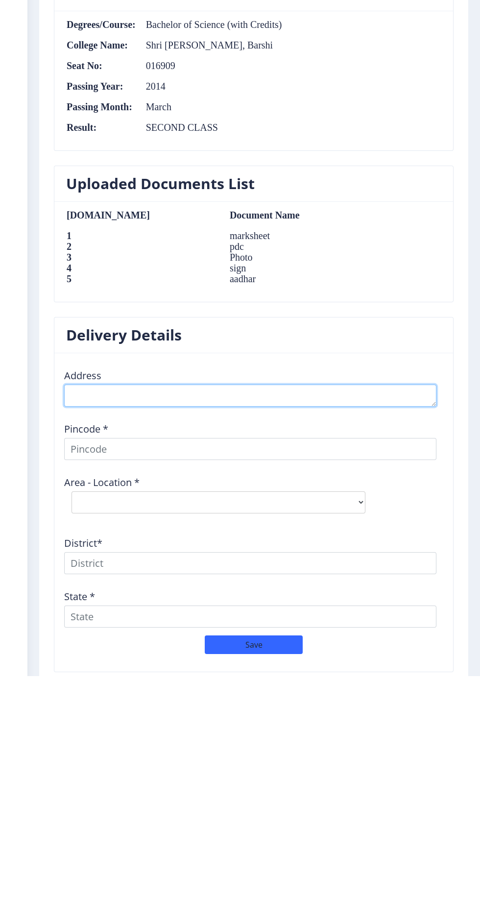
scroll to position [0, 0]
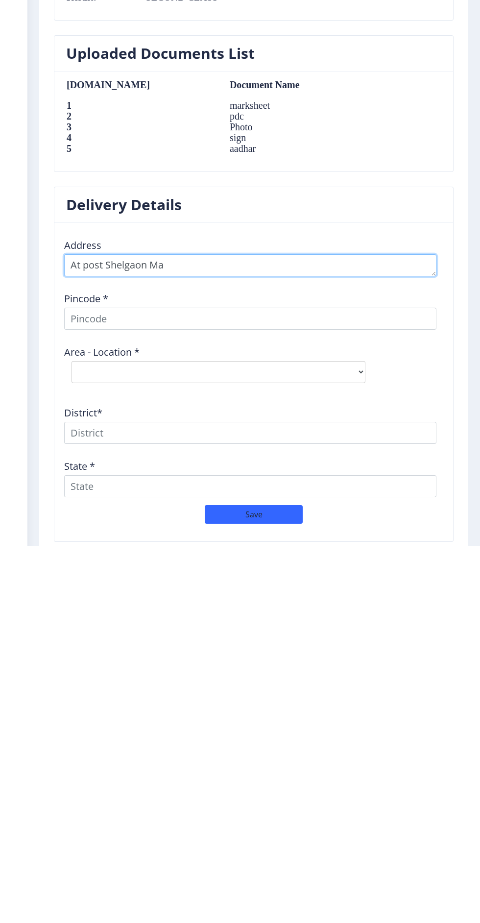
type textarea "At post Shelgaon Ma"
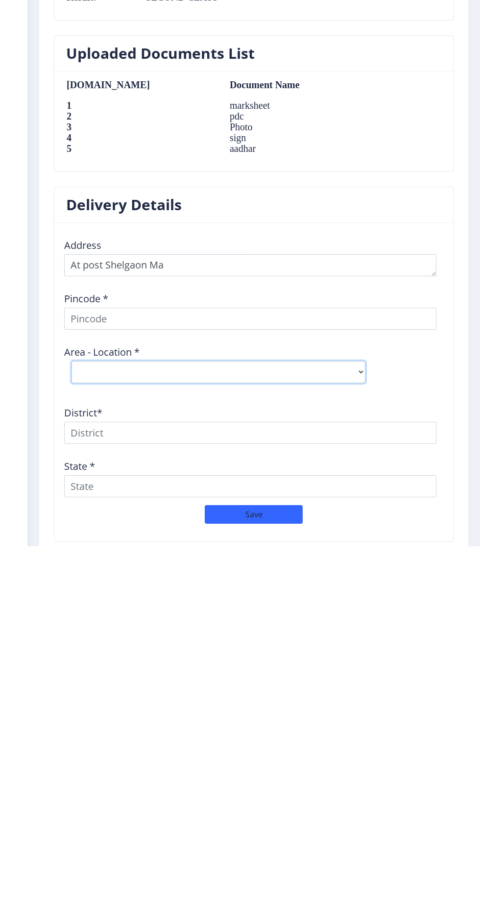
click at [331, 749] on select "Select Area Location" at bounding box center [219, 750] width 294 height 22
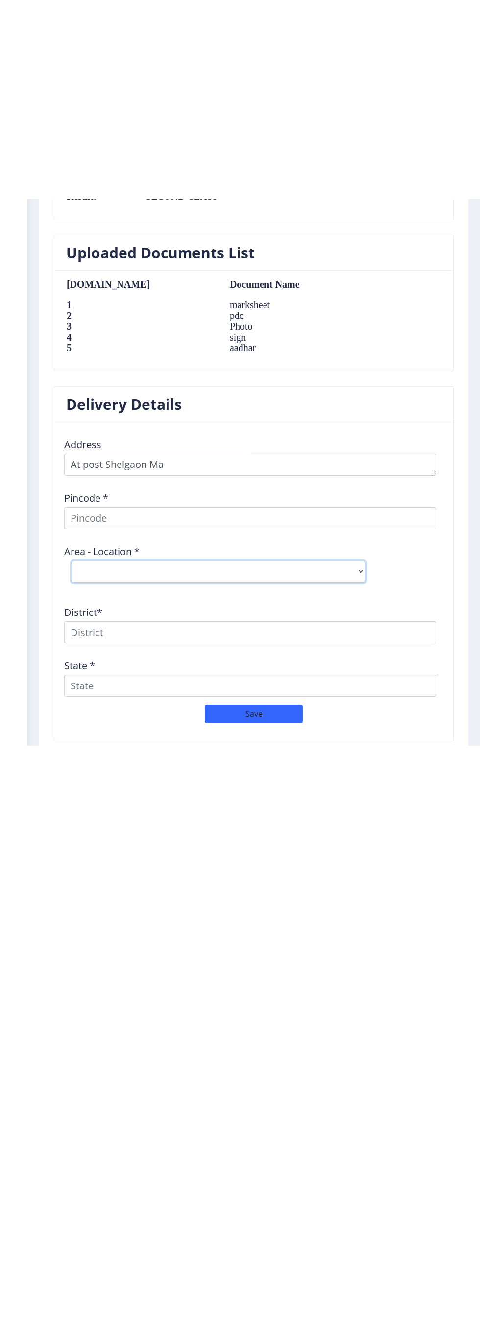
scroll to position [683, 0]
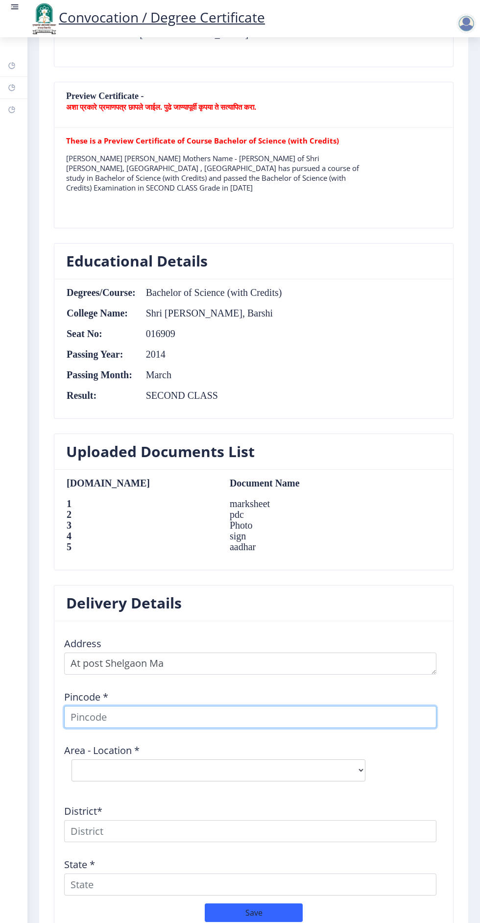
click at [264, 717] on input at bounding box center [250, 717] width 372 height 22
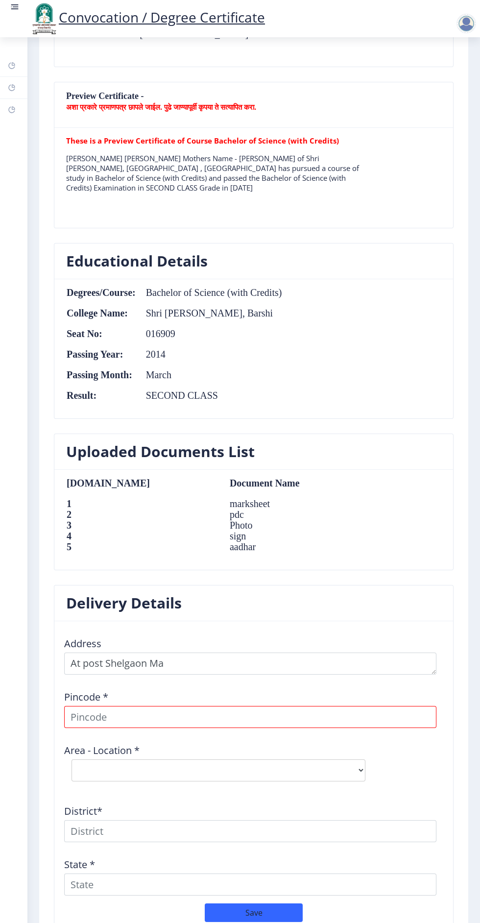
click at [47, 866] on div "Delivery Details Address Pincode * Area - Location * Select Area Location Distr…" at bounding box center [254, 770] width 415 height 370
click at [272, 715] on input at bounding box center [250, 717] width 372 height 22
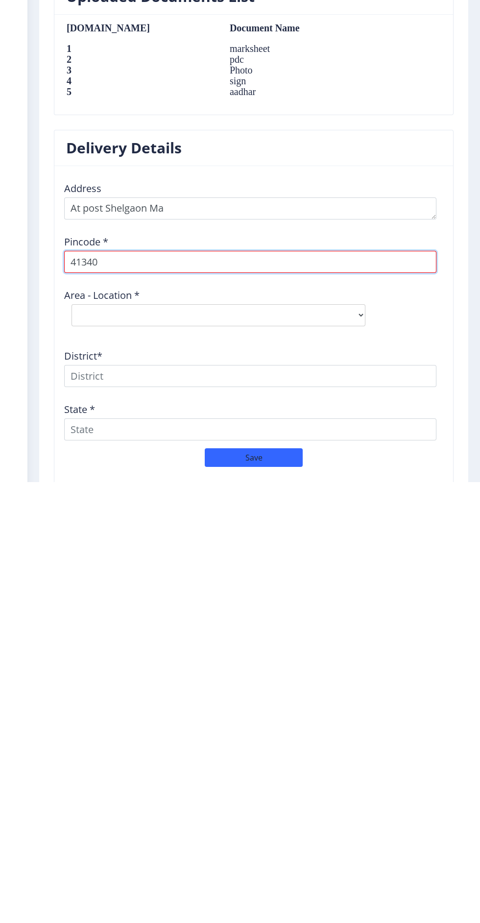
scroll to position [7, 0]
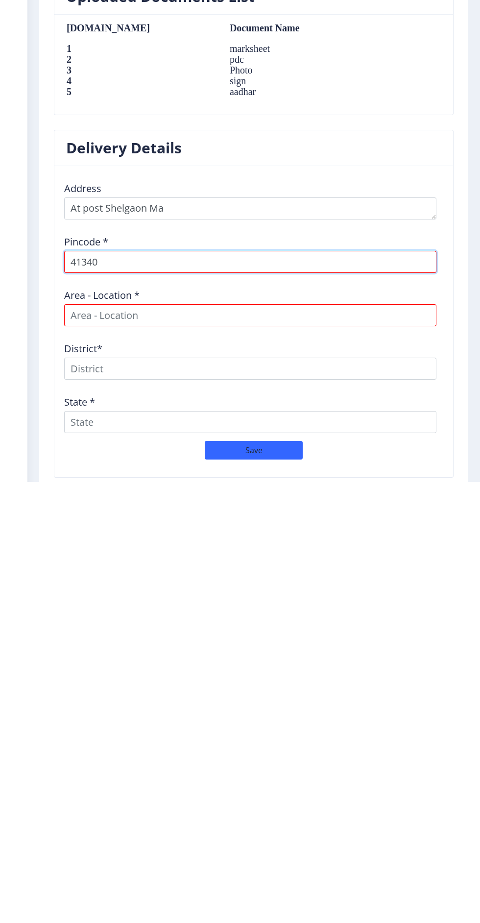
type input "413401"
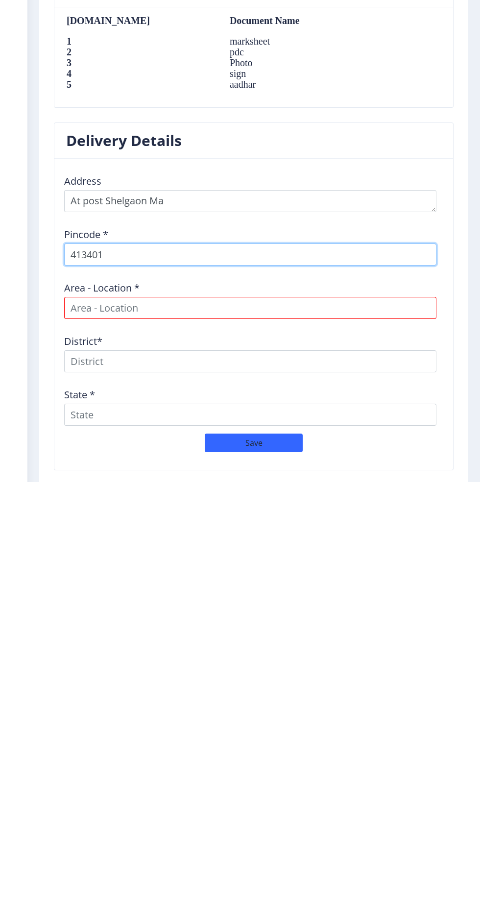
select select
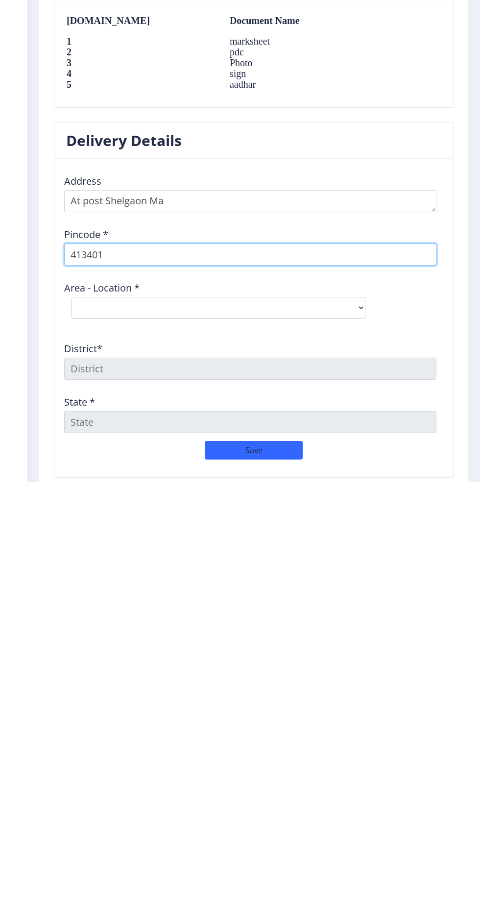
type input "413401"
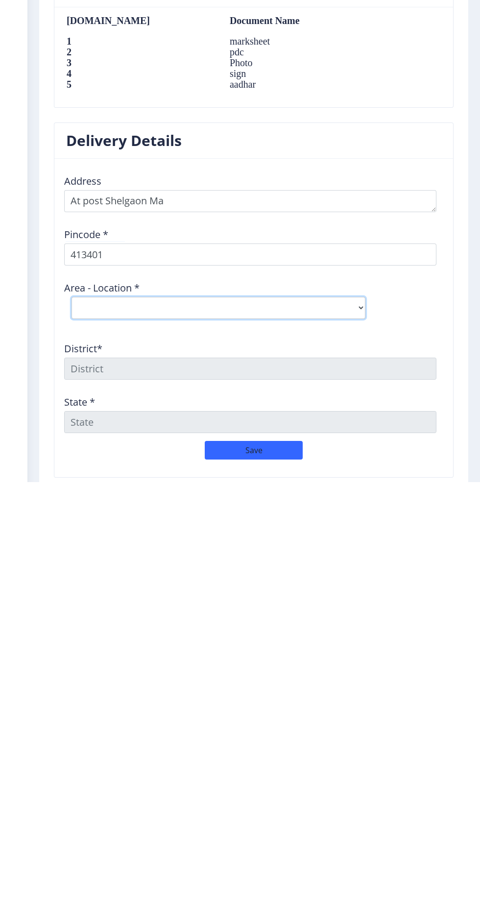
click at [96, 741] on select "Select Area Location Barshi S.O Bhatambre B.O Deogaon B.O Gadegaon B.O Gulpoli …" at bounding box center [219, 750] width 294 height 22
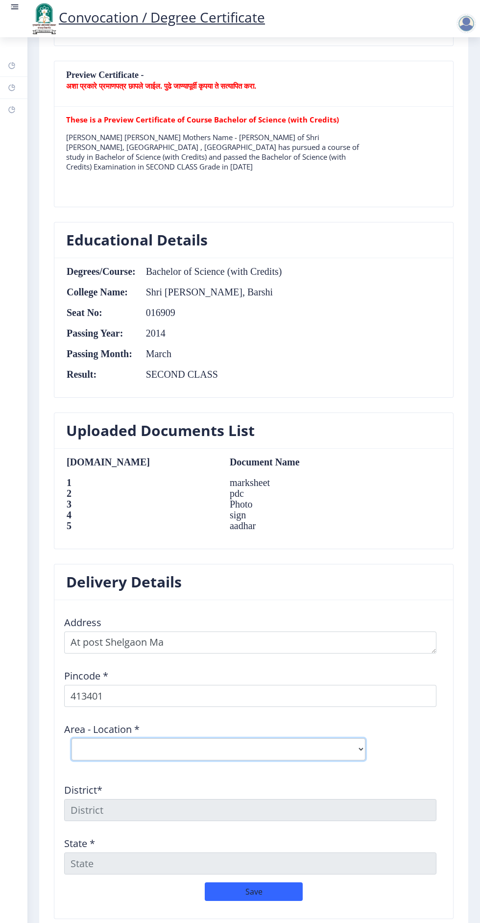
scroll to position [683, 0]
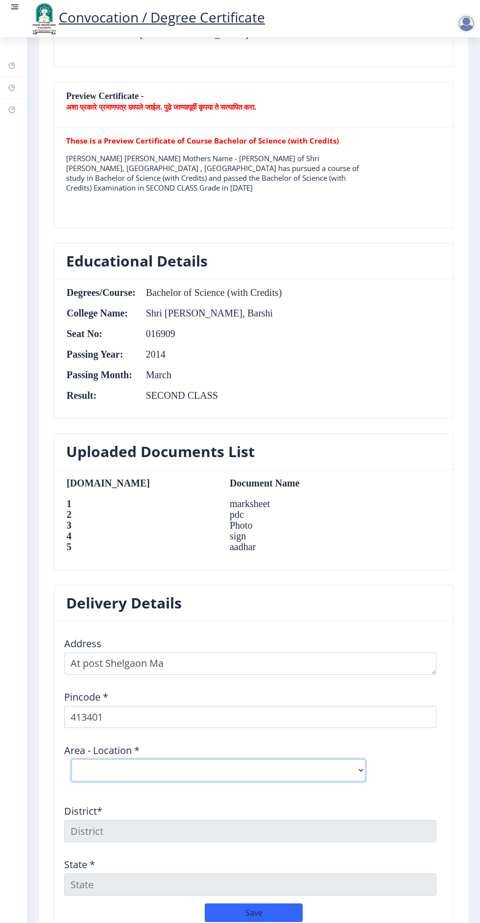
select select "20: Object"
click at [72, 760] on select "Select Area Location Barshi S.O Bhatambre B.O Deogaon B.O Gadegaon B.O Gulpoli …" at bounding box center [219, 771] width 294 height 22
type input "SOLAPUR"
type input "[GEOGRAPHIC_DATA]"
click at [254, 905] on button "Save" at bounding box center [254, 913] width 98 height 19
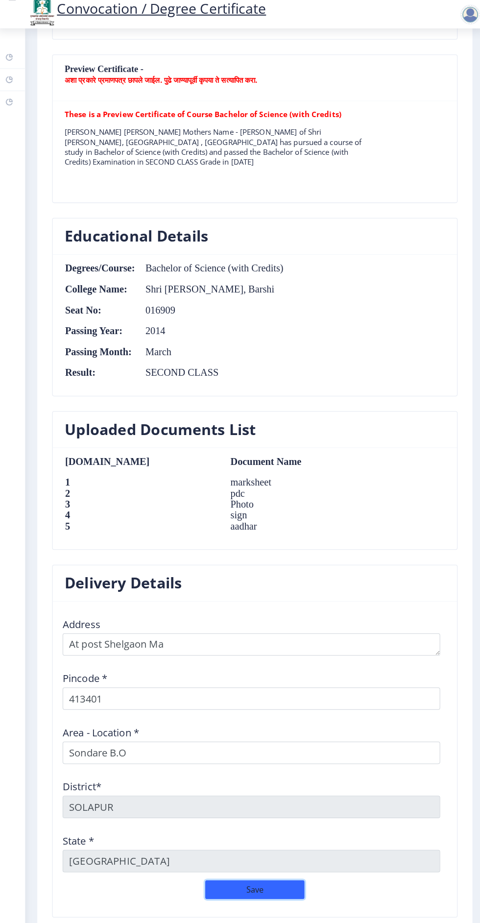
scroll to position [704, 0]
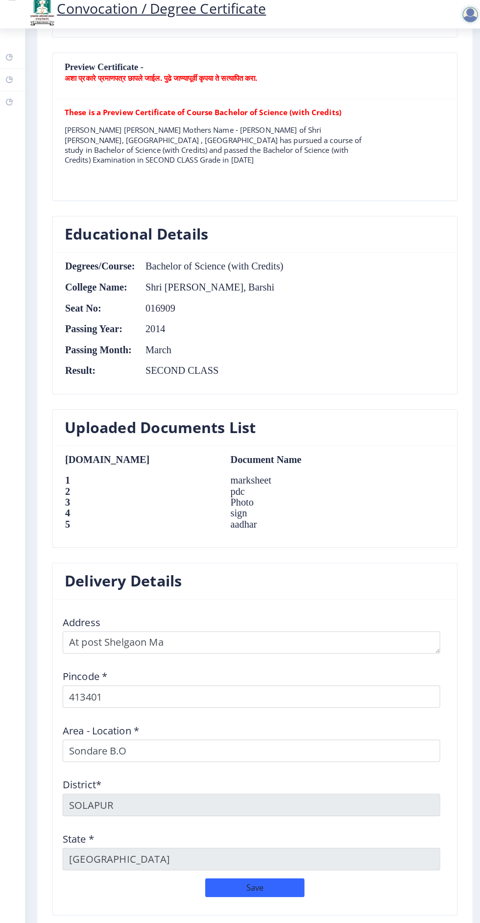
click at [260, 923] on button "Payment" at bounding box center [254, 936] width 98 height 19
select select "sealed"
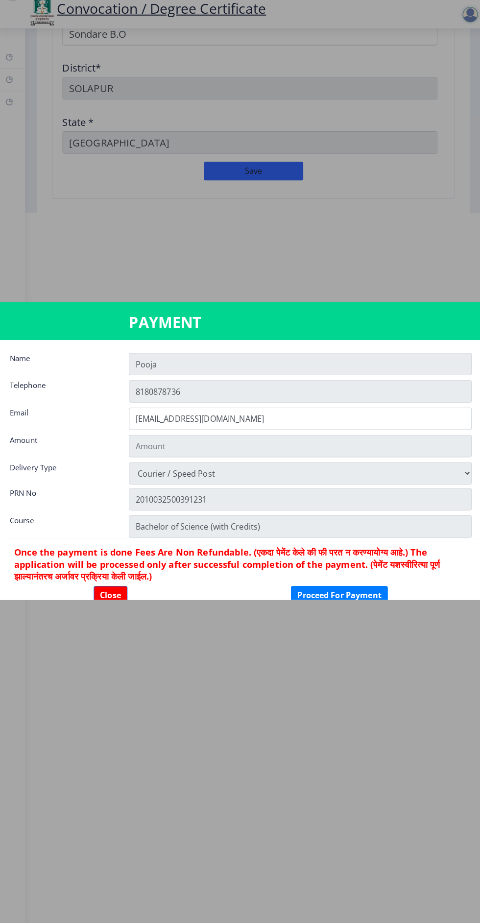
scroll to position [0, 0]
type input "1885"
click at [350, 596] on button "Proceed For Payment" at bounding box center [338, 596] width 96 height 19
click at [100, 598] on button "Close" at bounding box center [111, 596] width 33 height 19
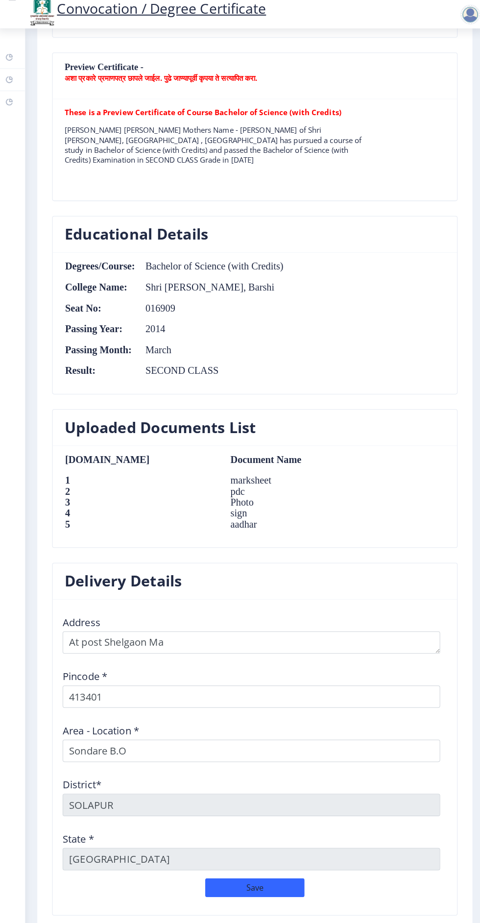
scroll to position [96, 0]
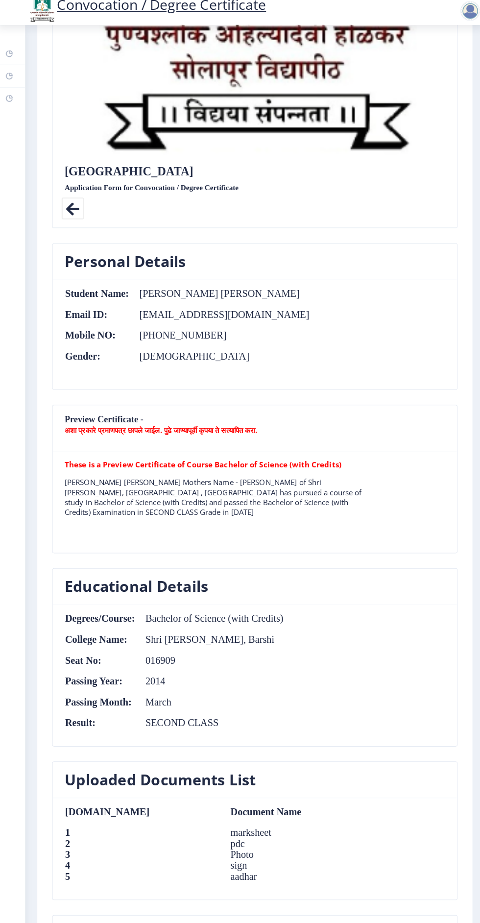
scroll to position [717, 0]
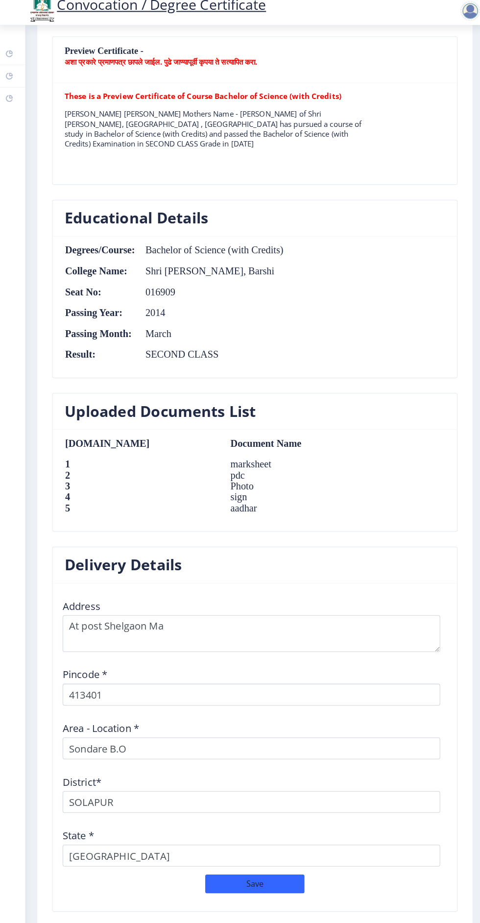
click at [262, 923] on button "Payment" at bounding box center [254, 936] width 98 height 19
select select "sealed"
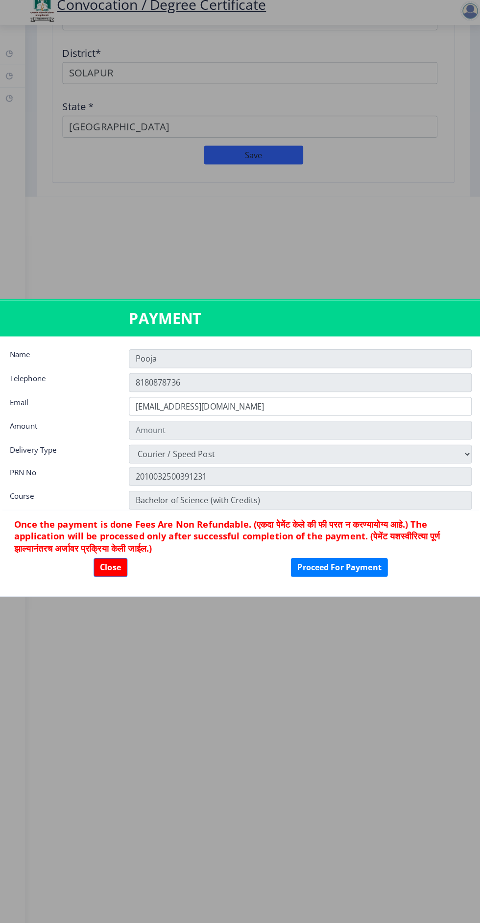
scroll to position [0, 0]
type input "1885"
click at [380, 570] on button "Proceed For Payment" at bounding box center [338, 572] width 96 height 19
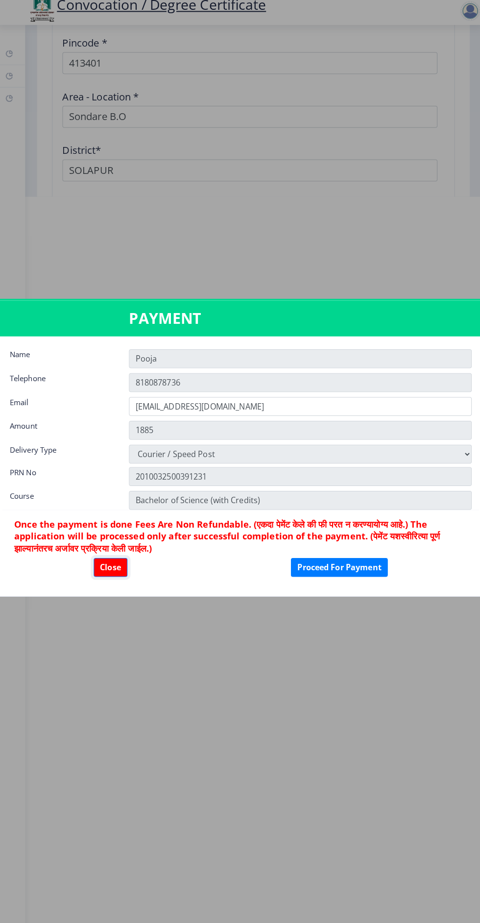
click at [104, 576] on button "Close" at bounding box center [111, 572] width 33 height 19
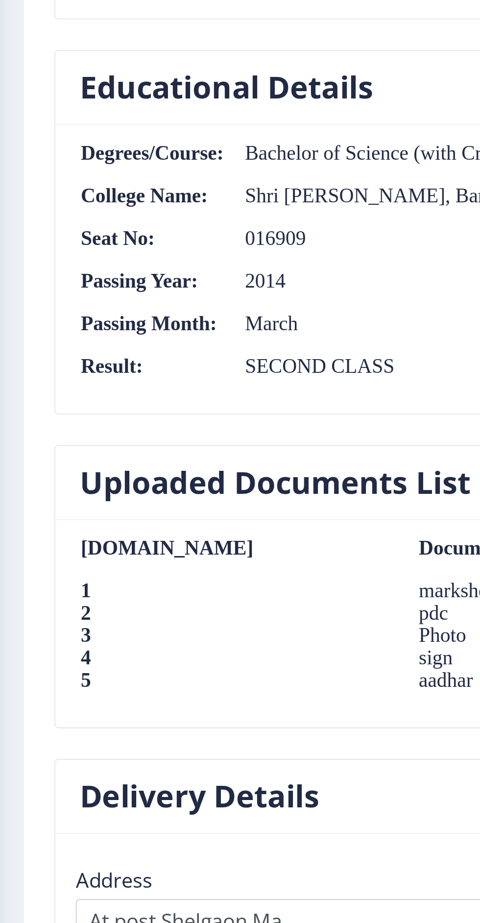
scroll to position [96, 0]
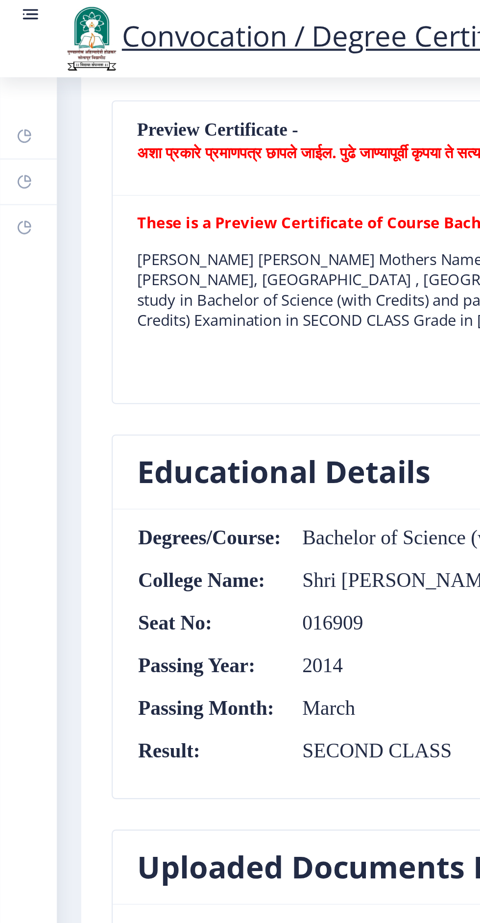
click at [16, 7] on rect at bounding box center [16, 6] width 6 height 1
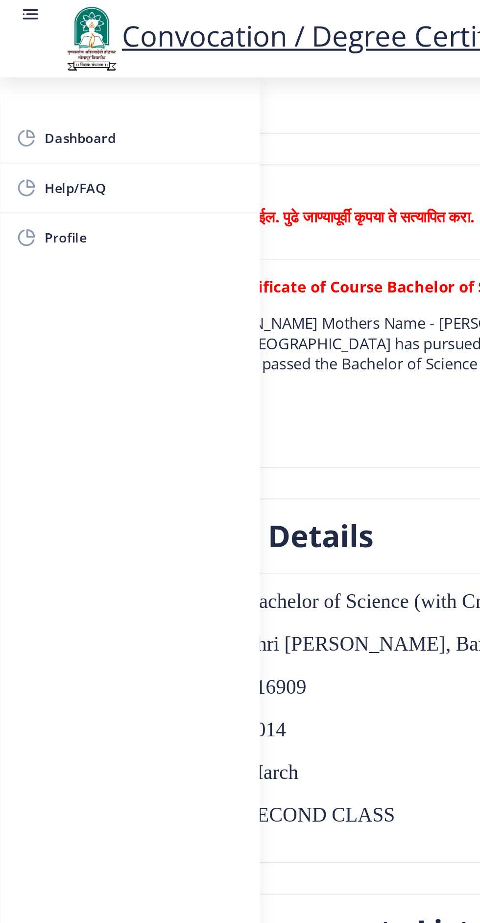
click at [44, 63] on span "Dashboard" at bounding box center [70, 67] width 96 height 12
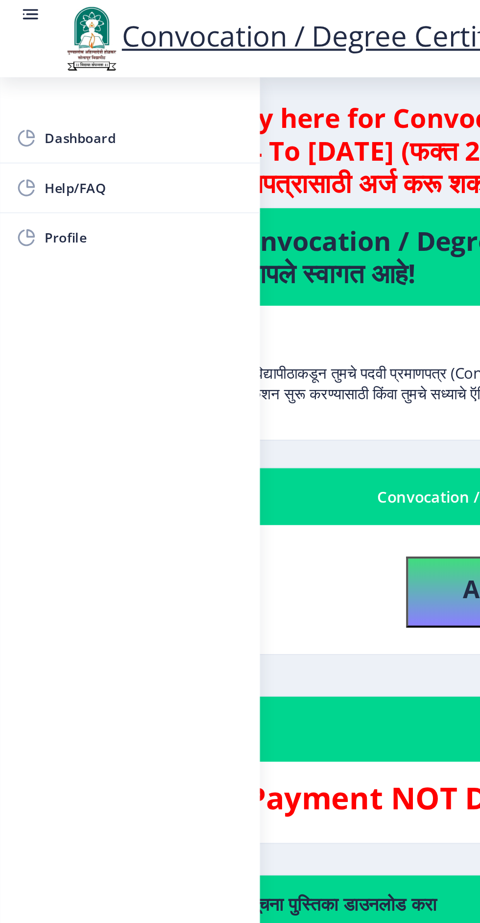
click at [145, 375] on h3 "Application Payment NOT DONE" at bounding box center [240, 385] width 418 height 20
click at [153, 253] on nb-card-body "Apply" at bounding box center [240, 284] width 441 height 62
click at [15, 5] on rect at bounding box center [14, 4] width 7 height 1
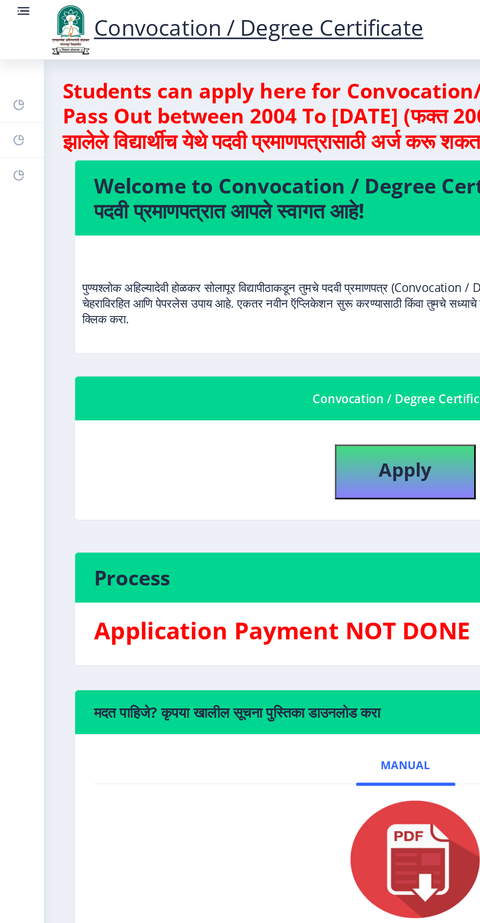
click at [15, 5] on rect at bounding box center [14, 4] width 7 height 1
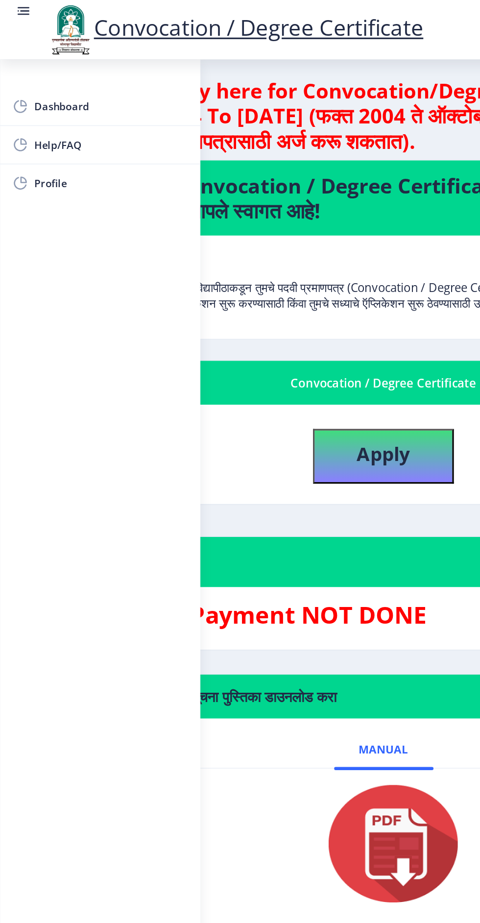
scroll to position [94, 0]
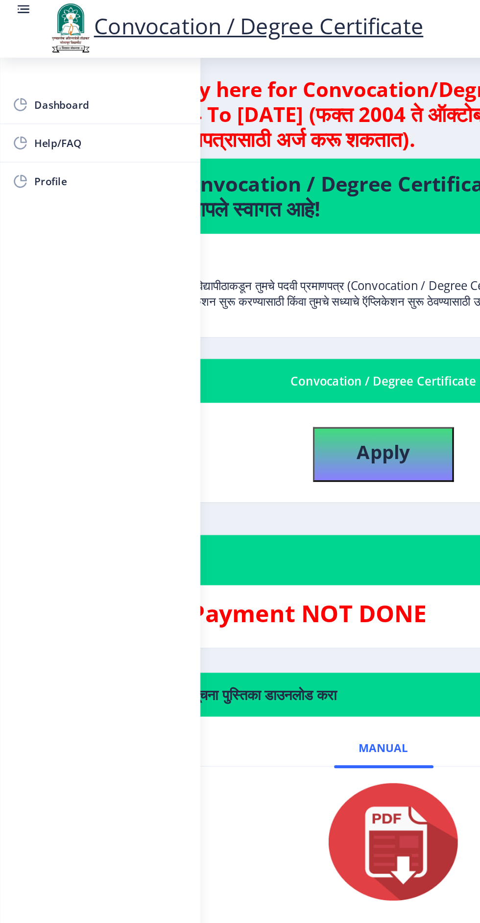
click at [28, 113] on span "Profile" at bounding box center [70, 115] width 96 height 12
select select
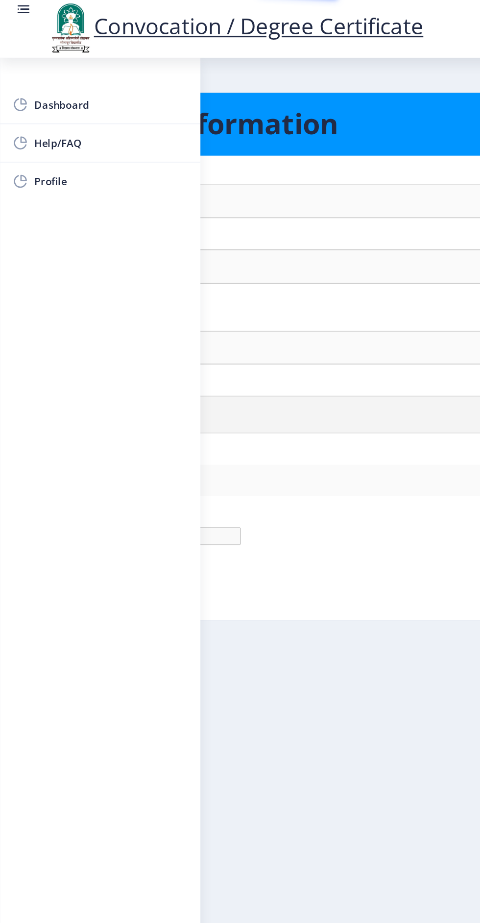
type input "Pooja"
type input "[PERSON_NAME]"
type input "[PERSON_NAME] [PERSON_NAME]"
select select "[DEMOGRAPHIC_DATA]"
type input "[EMAIL_ADDRESS][DOMAIN_NAME]"
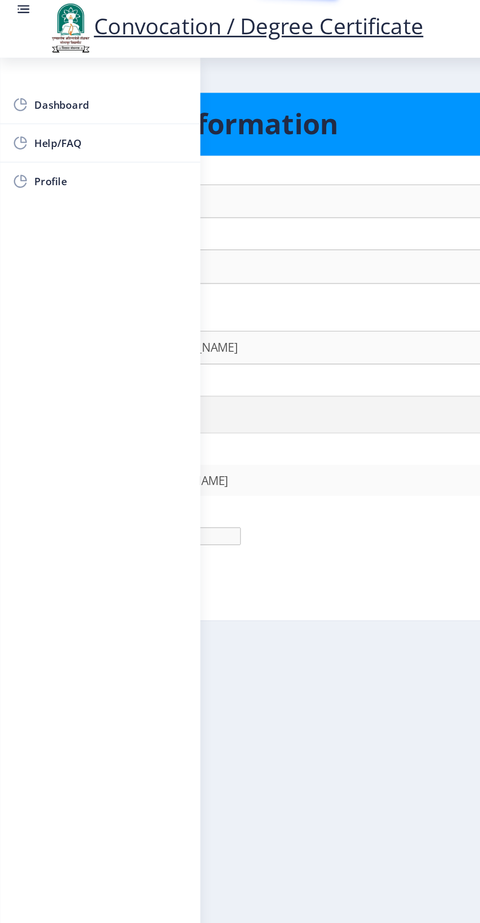
type input "8180878736"
click at [169, 306] on ngx-profile "Personal Information First Name : Pooja Last Name: [PERSON_NAME] Full Name : (A…" at bounding box center [240, 232] width 457 height 366
click at [12, 11] on rect at bounding box center [15, 7] width 10 height 10
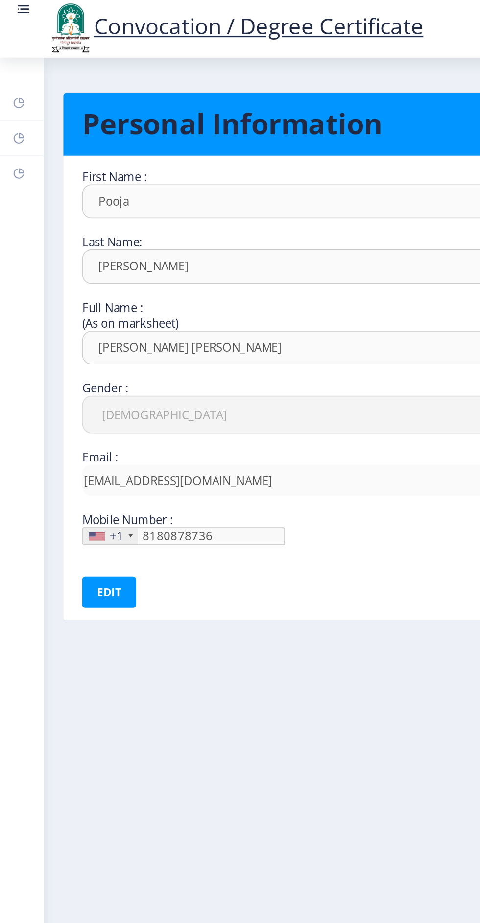
click at [69, 332] on div "+1" at bounding box center [73, 337] width 9 height 10
click at [71, 362] on button "Edit" at bounding box center [68, 372] width 34 height 20
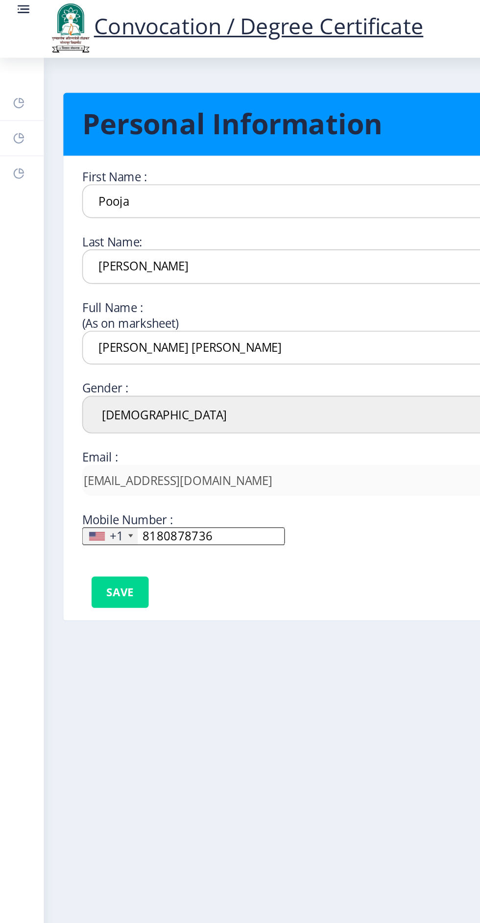
click at [73, 332] on div "+1" at bounding box center [73, 337] width 9 height 10
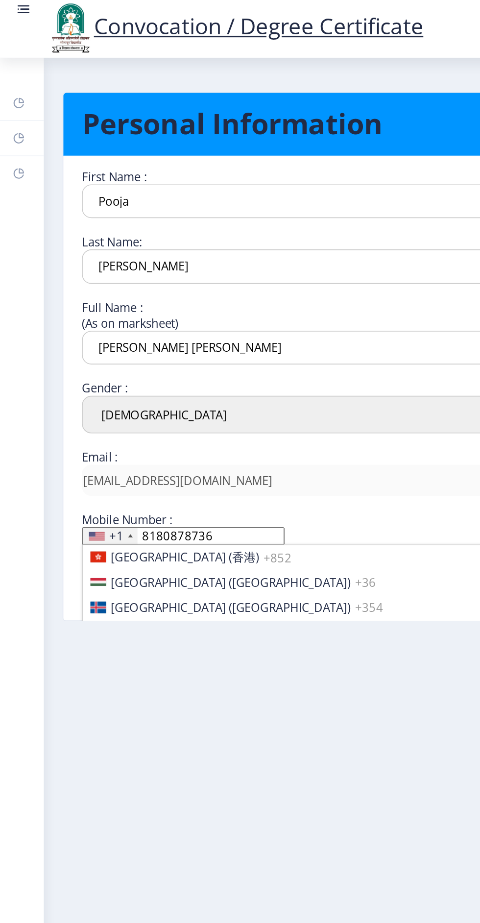
scroll to position [1510, 0]
click at [124, 389] on li "[GEOGRAPHIC_DATA] ([GEOGRAPHIC_DATA]) +91" at bounding box center [207, 397] width 310 height 16
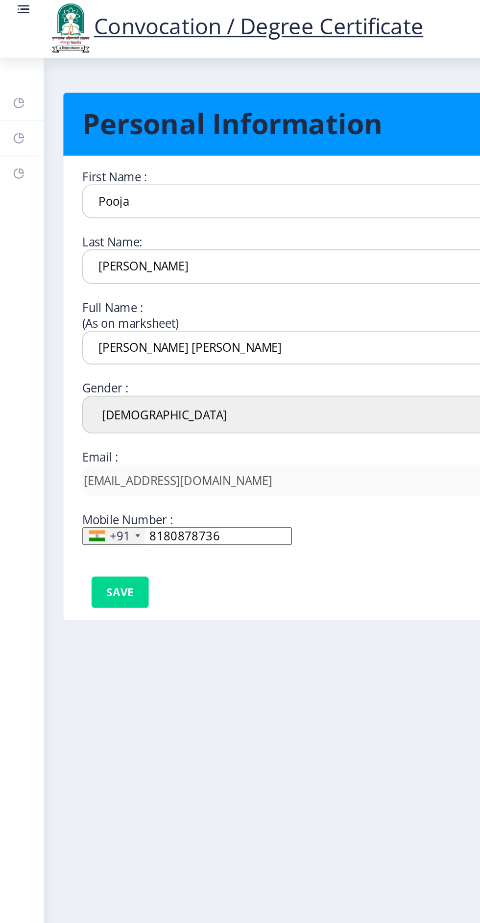
scroll to position [74, 0]
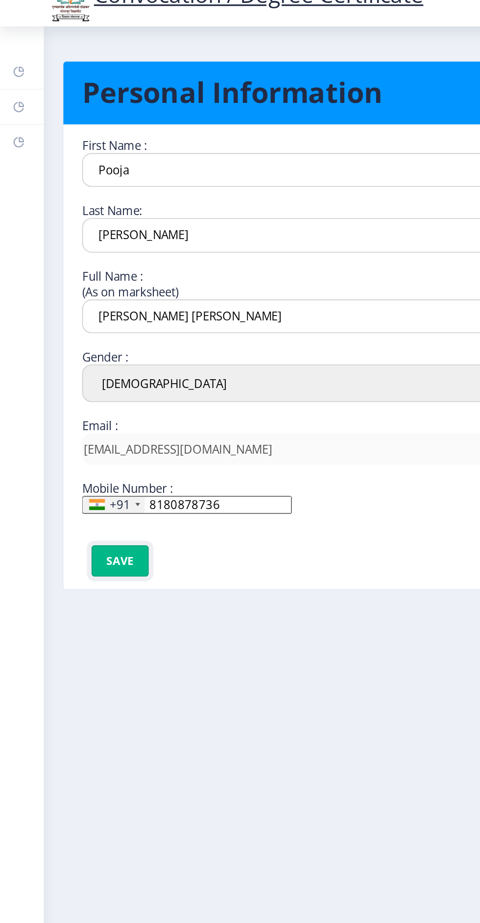
click at [72, 362] on button "Save" at bounding box center [75, 372] width 36 height 20
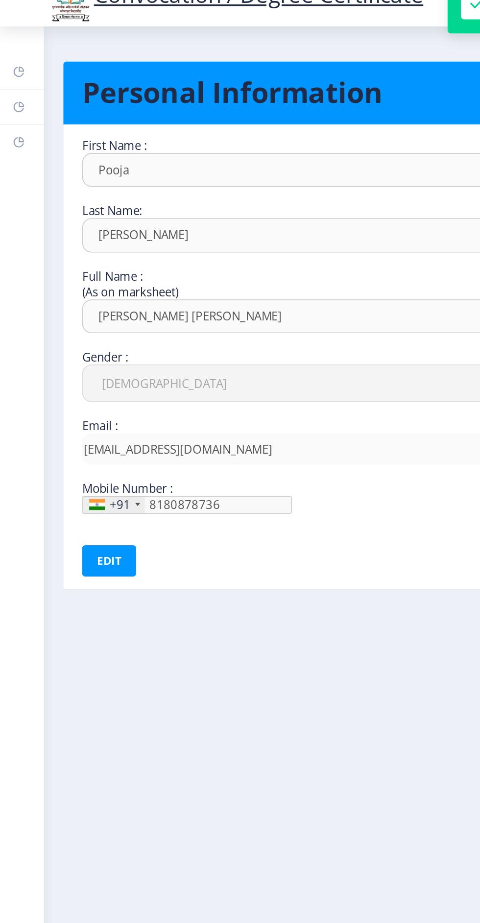
scroll to position [74, 0]
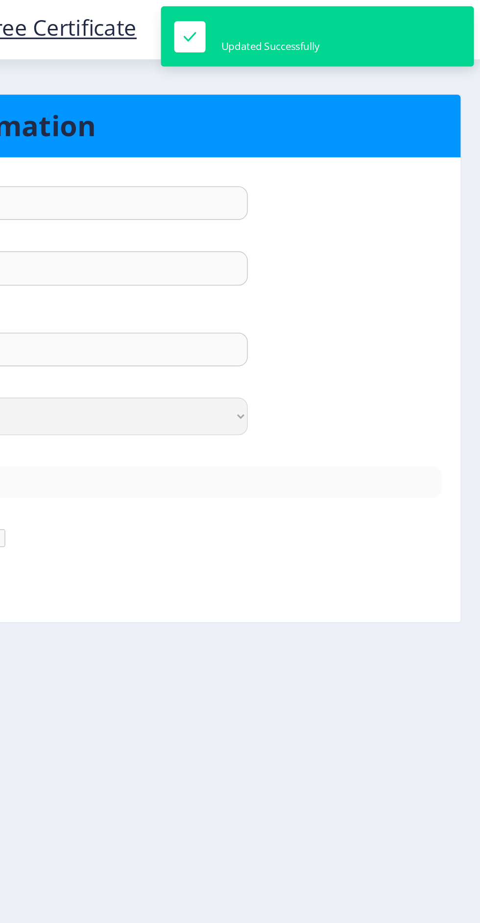
click at [409, 208] on div "[PERSON_NAME] [PERSON_NAME]" at bounding box center [254, 218] width 420 height 21
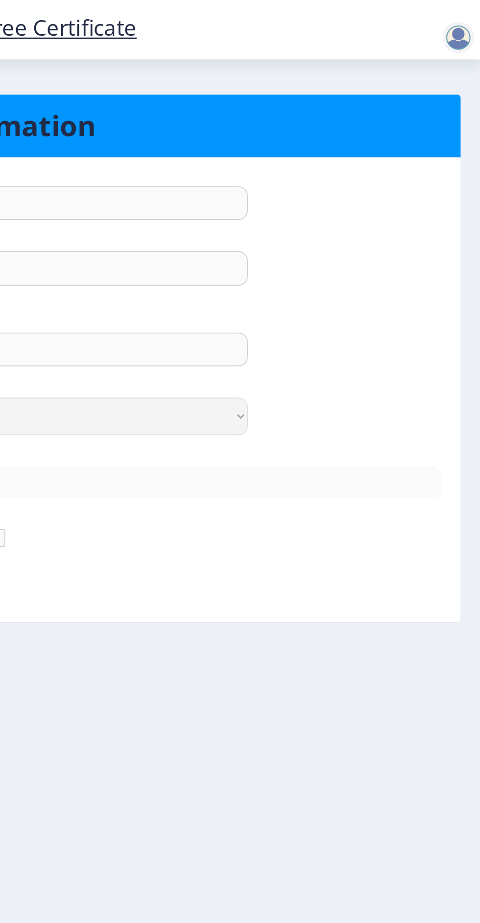
click at [465, 29] on div at bounding box center [467, 24] width 20 height 20
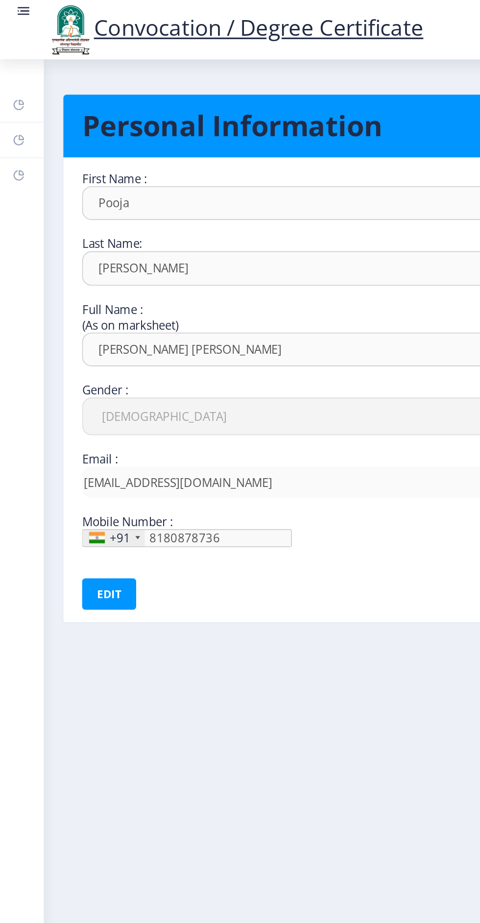
click at [21, 63] on link "Dashboard" at bounding box center [13, 66] width 27 height 22
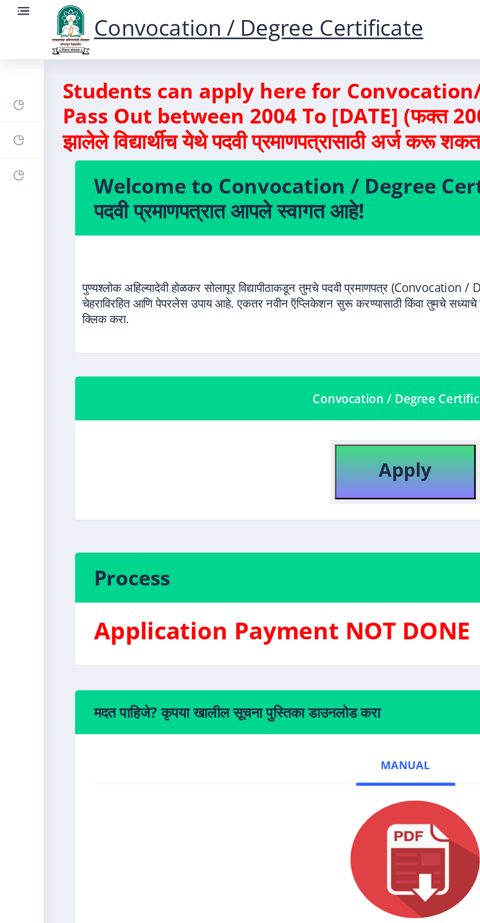
click at [254, 286] on b "Apply" at bounding box center [253, 294] width 33 height 16
select select
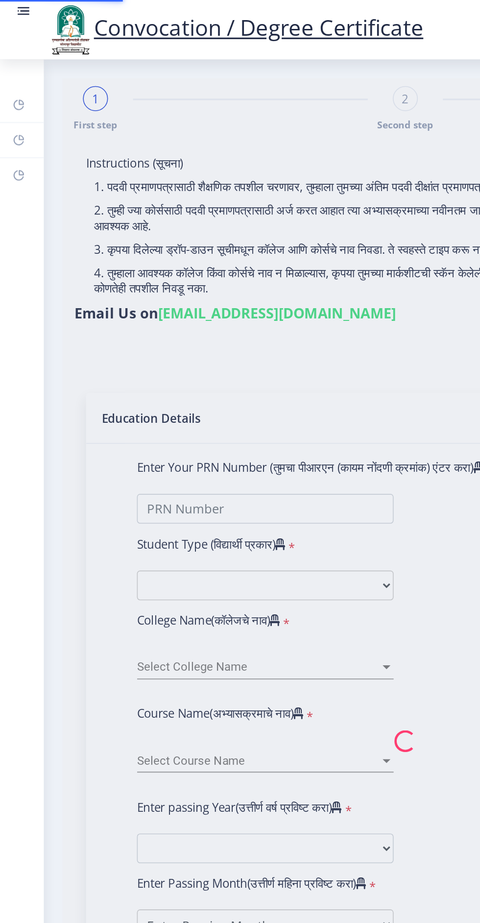
type input "[PERSON_NAME] [PERSON_NAME]"
type input "[PERSON_NAME]"
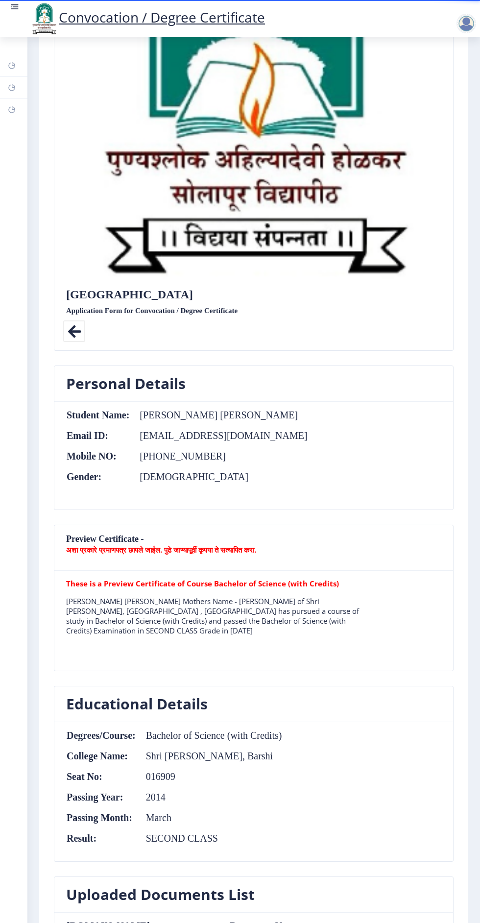
scroll to position [233, 0]
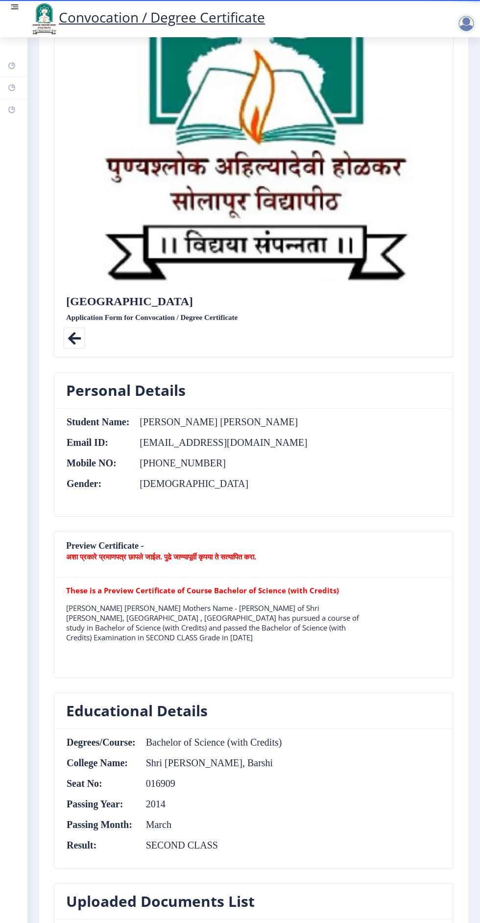
click at [68, 327] on icon at bounding box center [74, 338] width 22 height 22
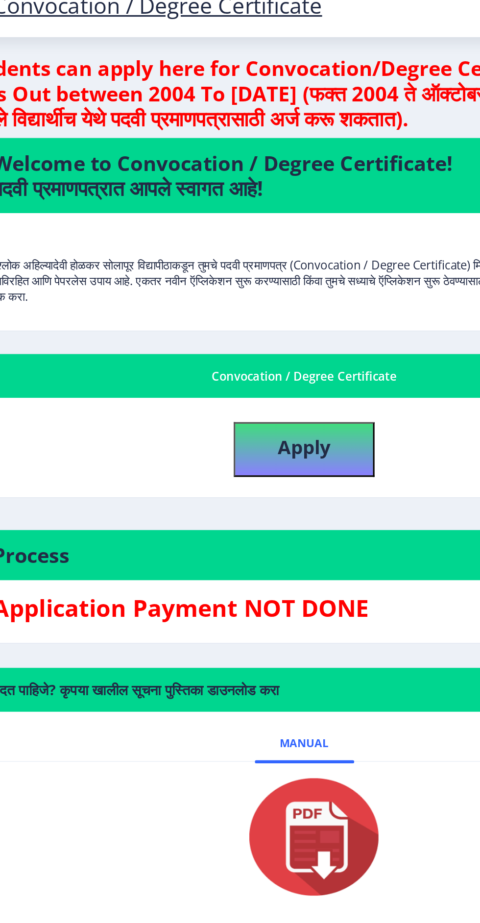
scroll to position [72, 0]
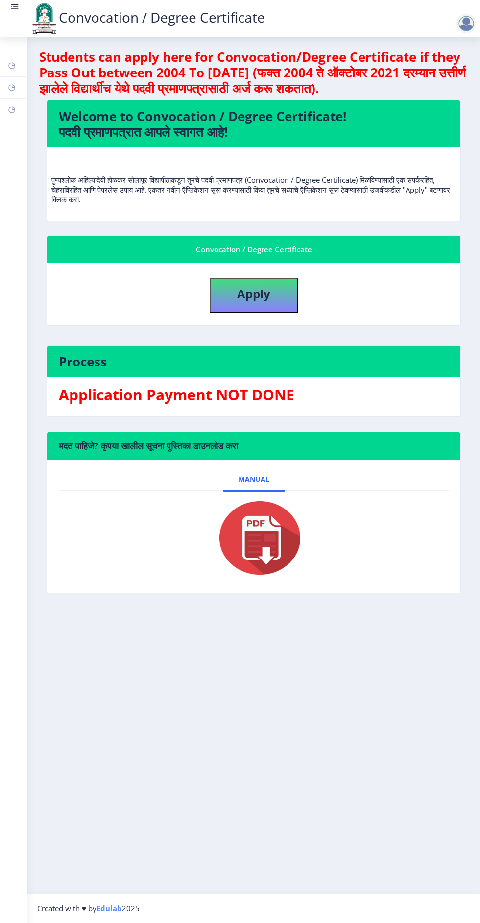
click at [254, 385] on h3 "Application Payment NOT DONE" at bounding box center [254, 395] width 390 height 20
click at [12, 66] on rect at bounding box center [12, 66] width 8 height 8
click at [12, 88] on rect at bounding box center [12, 88] width 8 height 8
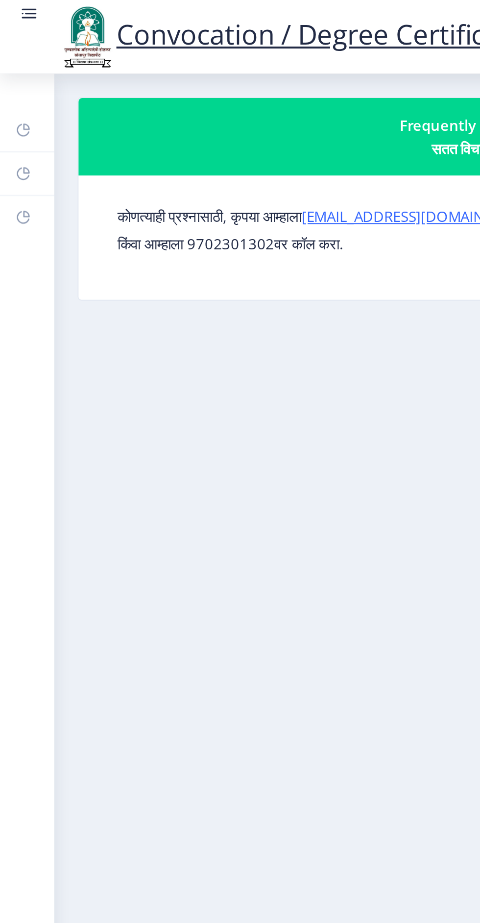
scroll to position [72, 0]
